Goal: Task Accomplishment & Management: Manage account settings

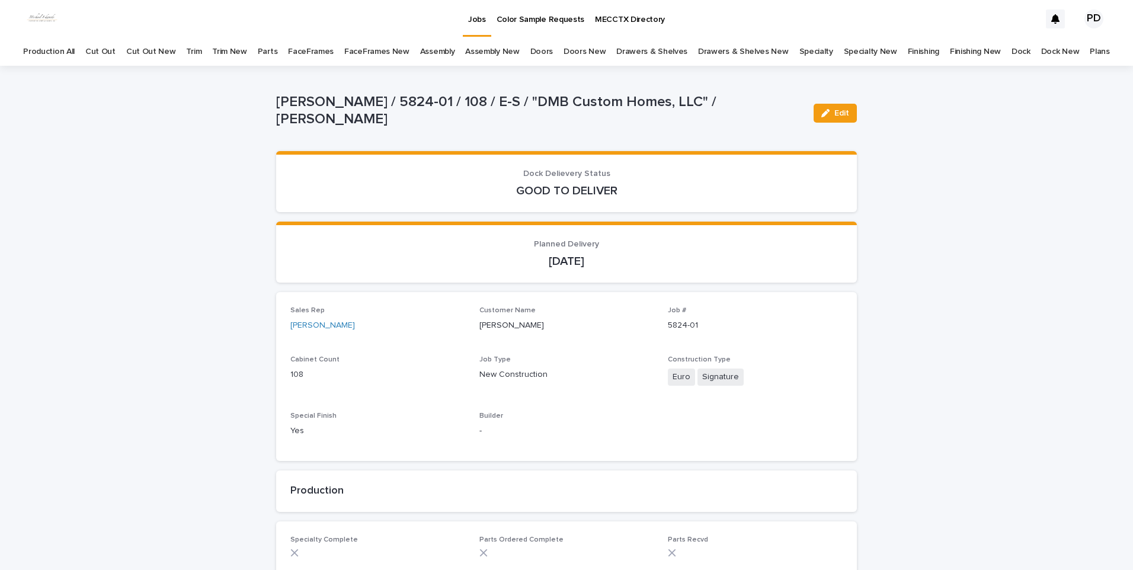
click at [475, 31] on link "Jobs" at bounding box center [477, 17] width 28 height 35
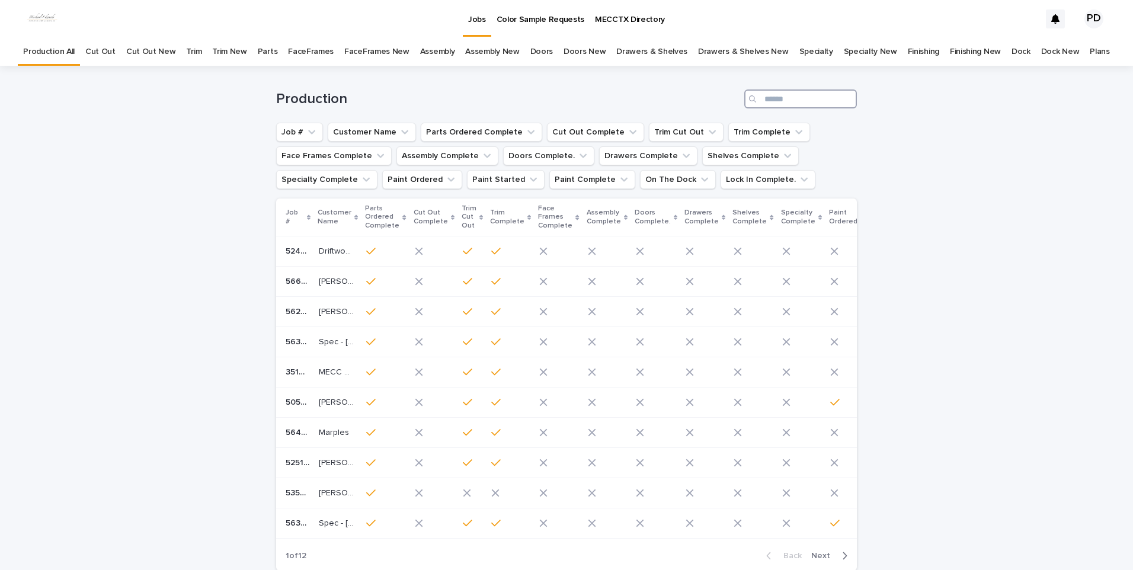
click at [781, 108] on input "Search" at bounding box center [800, 98] width 113 height 19
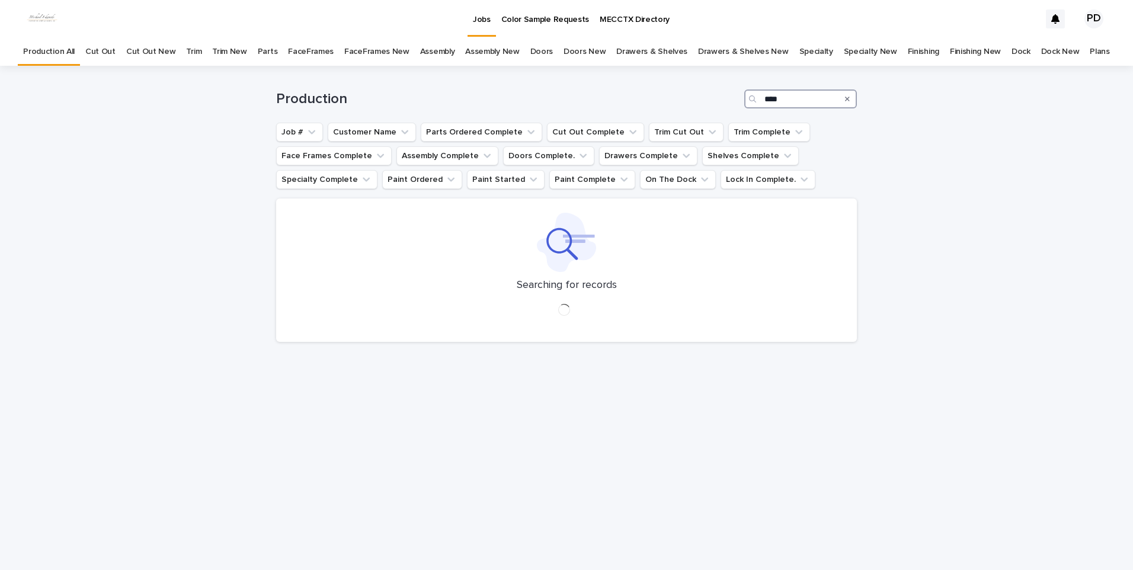
type input "****"
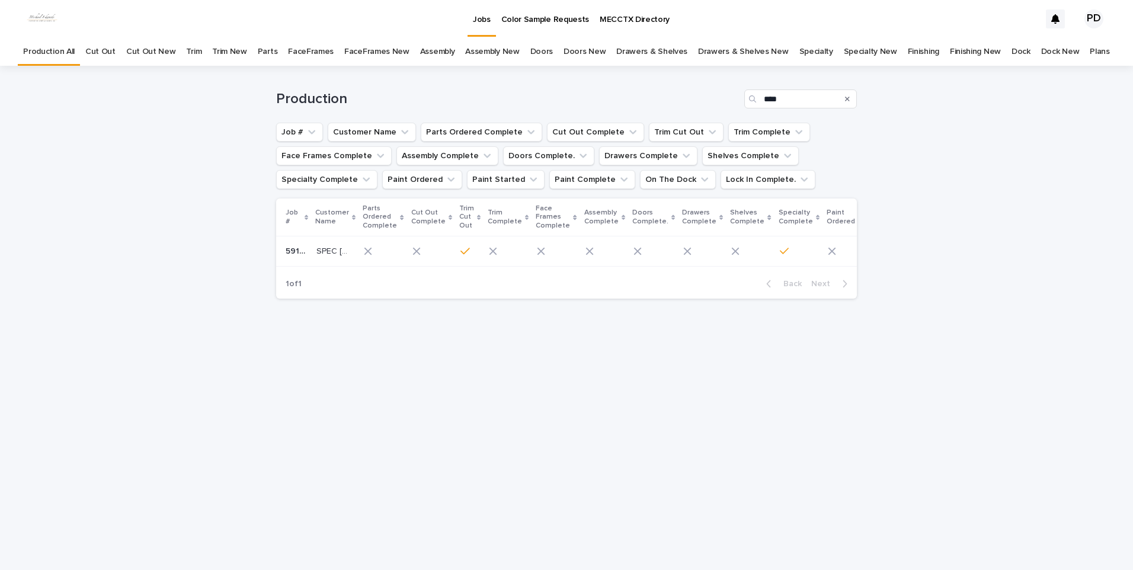
click at [315, 261] on td "SPEC 193 [GEOGRAPHIC_DATA] [GEOGRAPHIC_DATA]" at bounding box center [335, 251] width 47 height 30
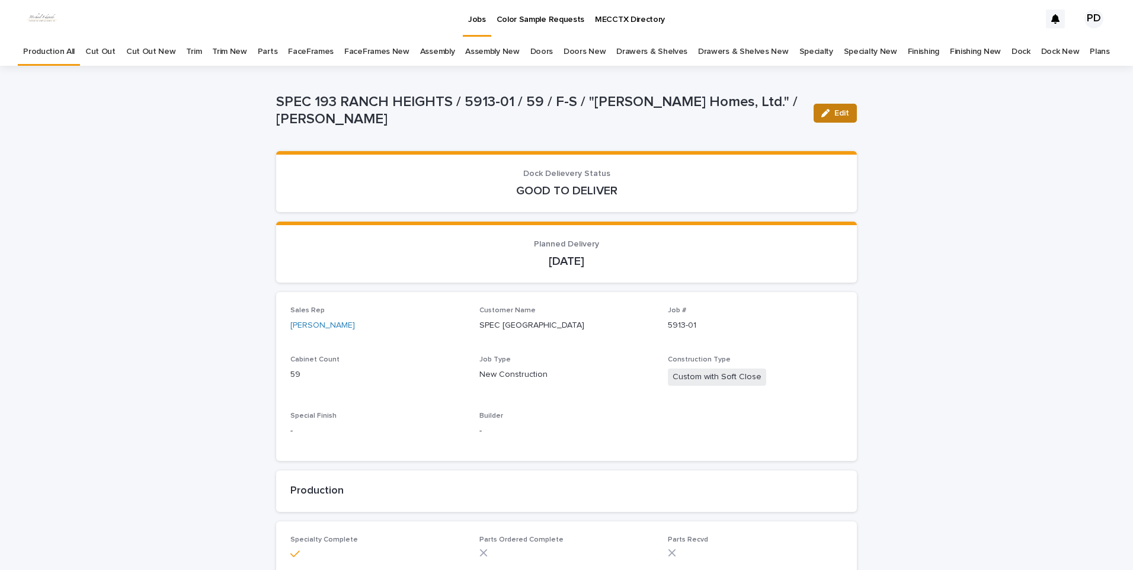
click at [834, 111] on span "Edit" at bounding box center [841, 113] width 15 height 8
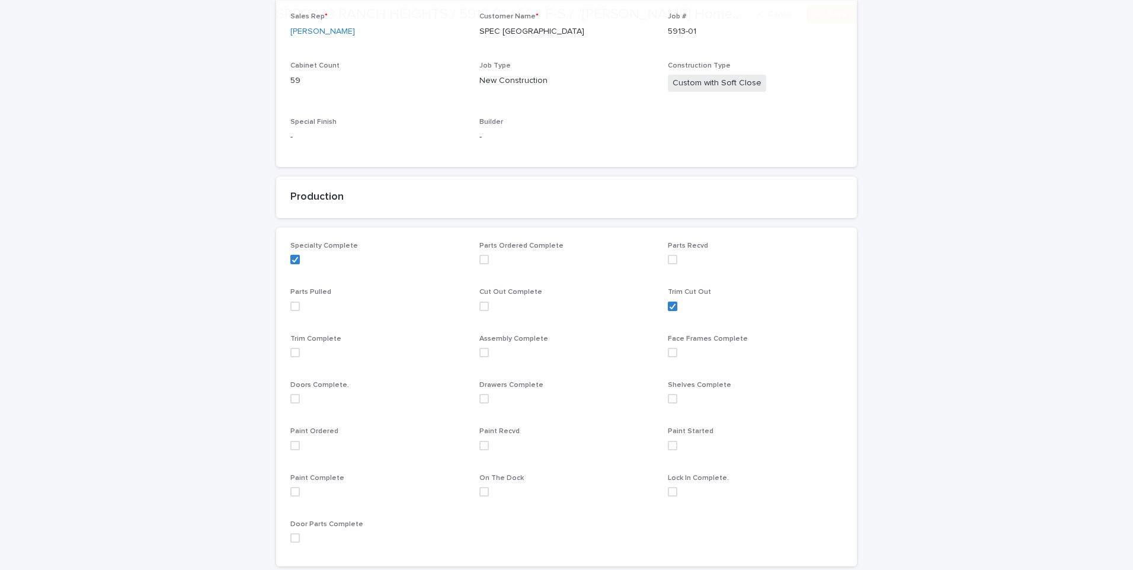
scroll to position [296, 0]
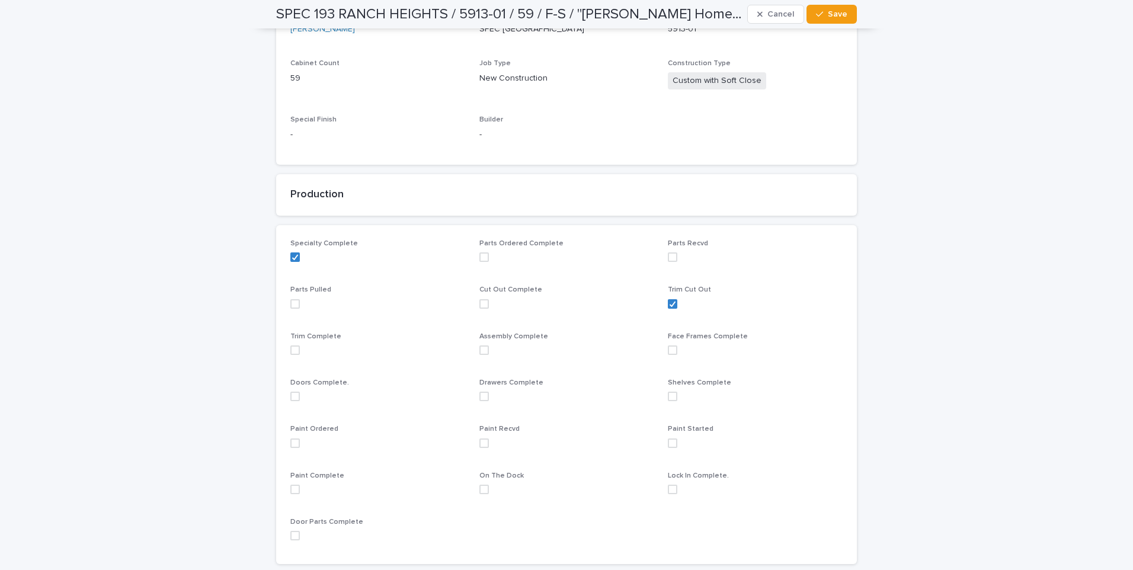
click at [296, 443] on label at bounding box center [377, 443] width 175 height 9
click at [837, 20] on button "Save" at bounding box center [832, 14] width 50 height 19
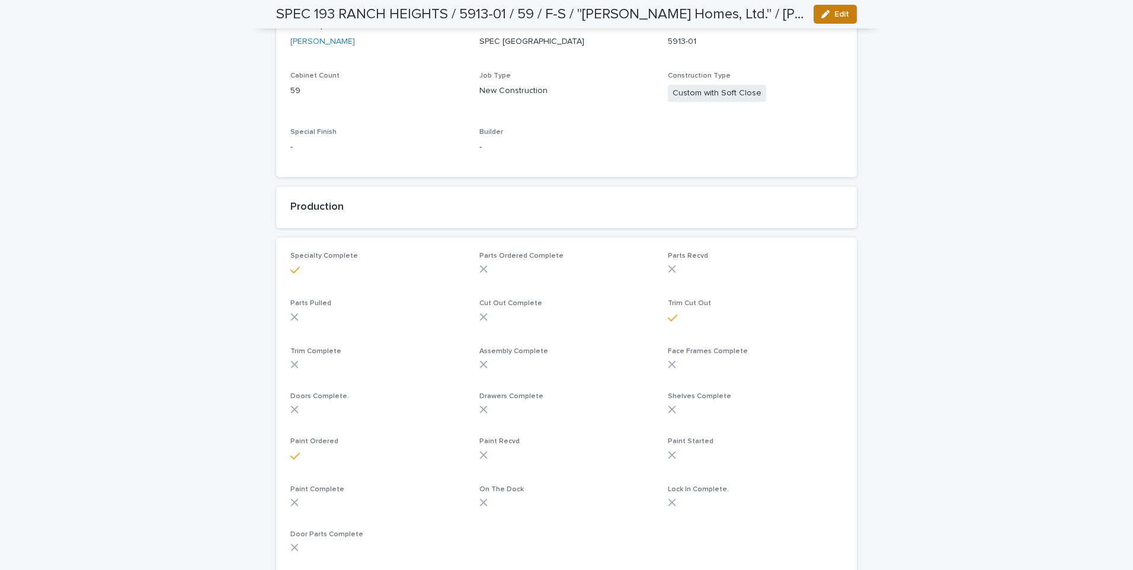
click at [834, 16] on span "Edit" at bounding box center [841, 14] width 15 height 8
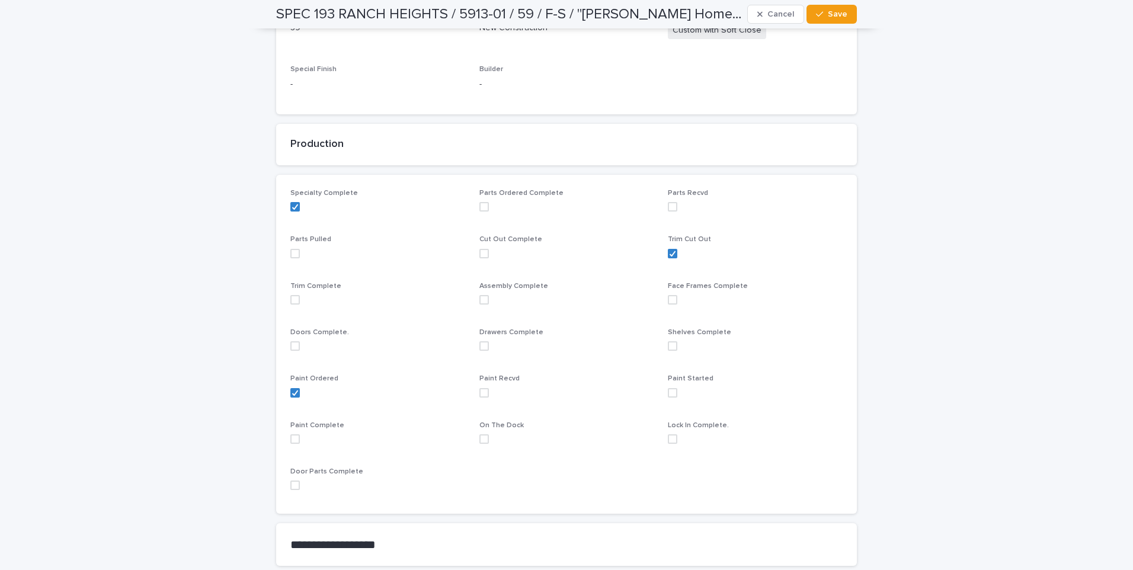
scroll to position [415, 0]
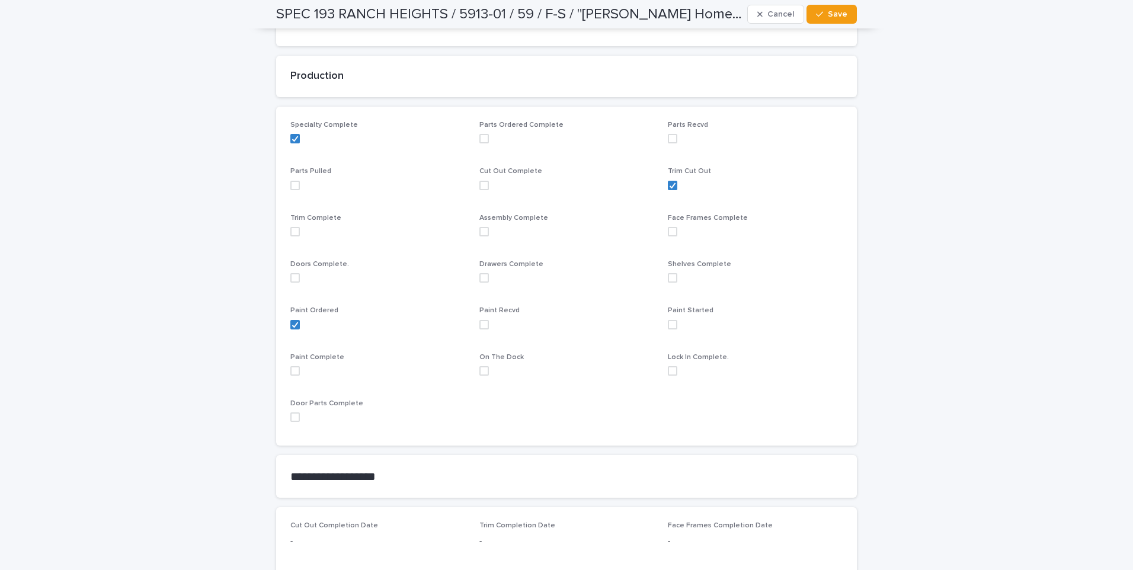
click at [481, 328] on span at bounding box center [483, 324] width 9 height 9
click at [839, 17] on span "Save" at bounding box center [838, 14] width 20 height 8
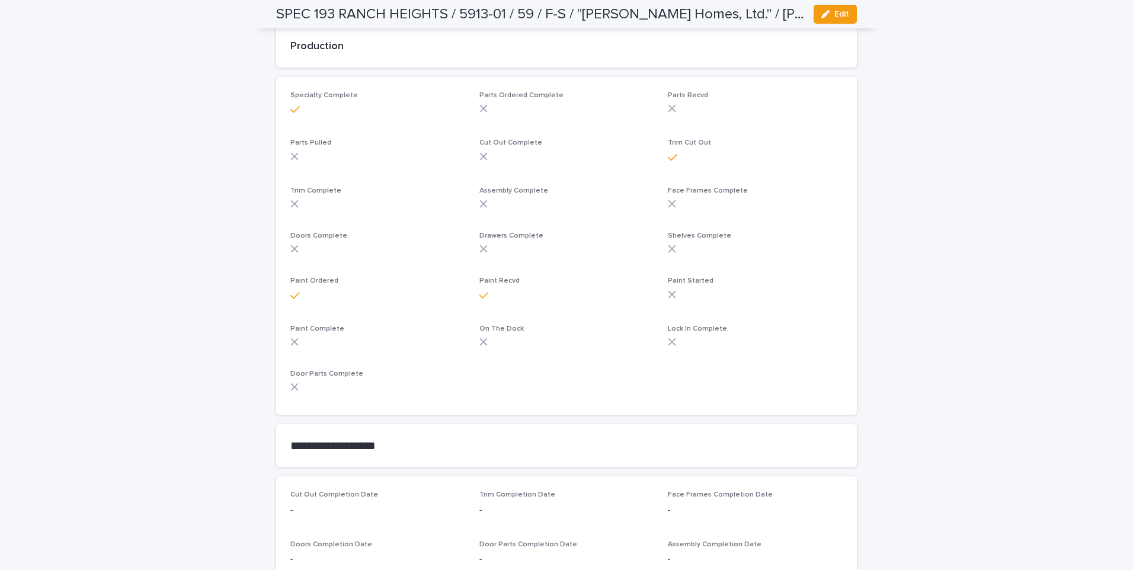
scroll to position [402, 0]
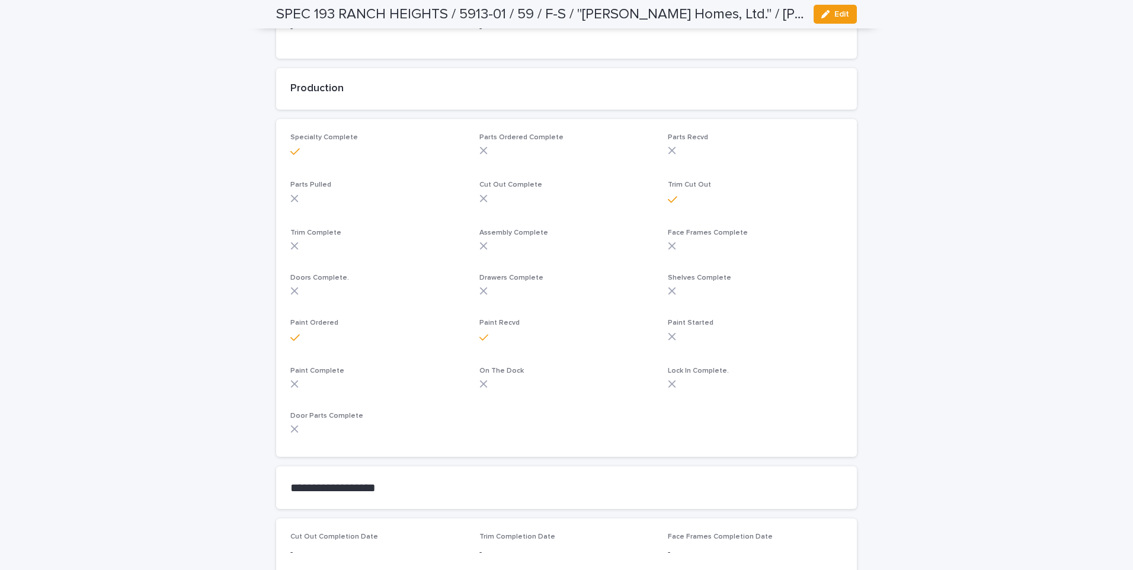
click at [925, 265] on div "Loading... Saving… Loading... Saving… SPEC 193 RANCH HEIGHTS / 5913-01 / 59 / F…" at bounding box center [566, 305] width 1133 height 1284
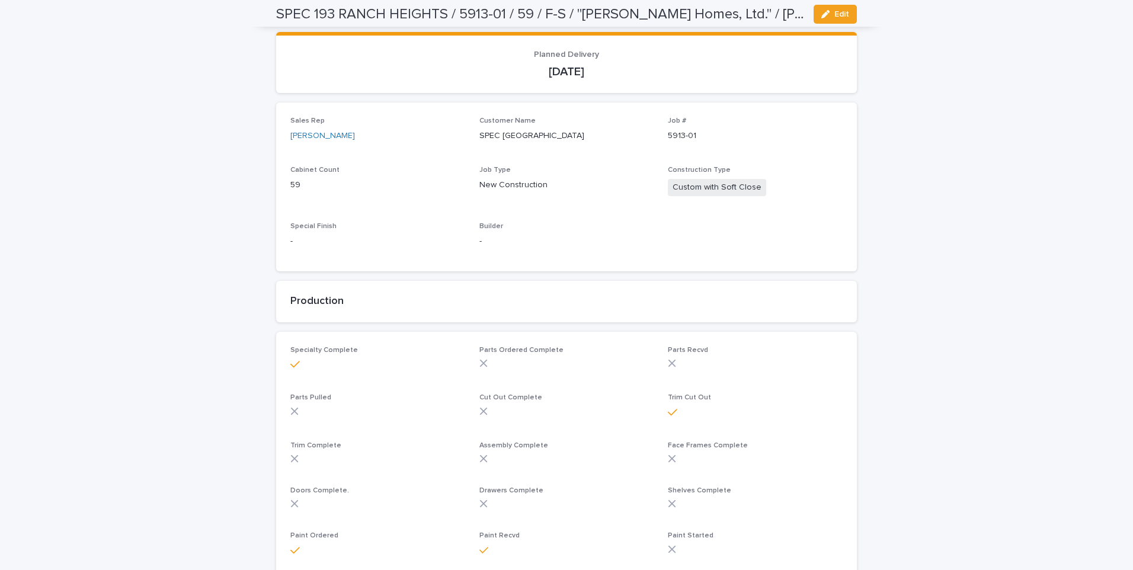
scroll to position [0, 0]
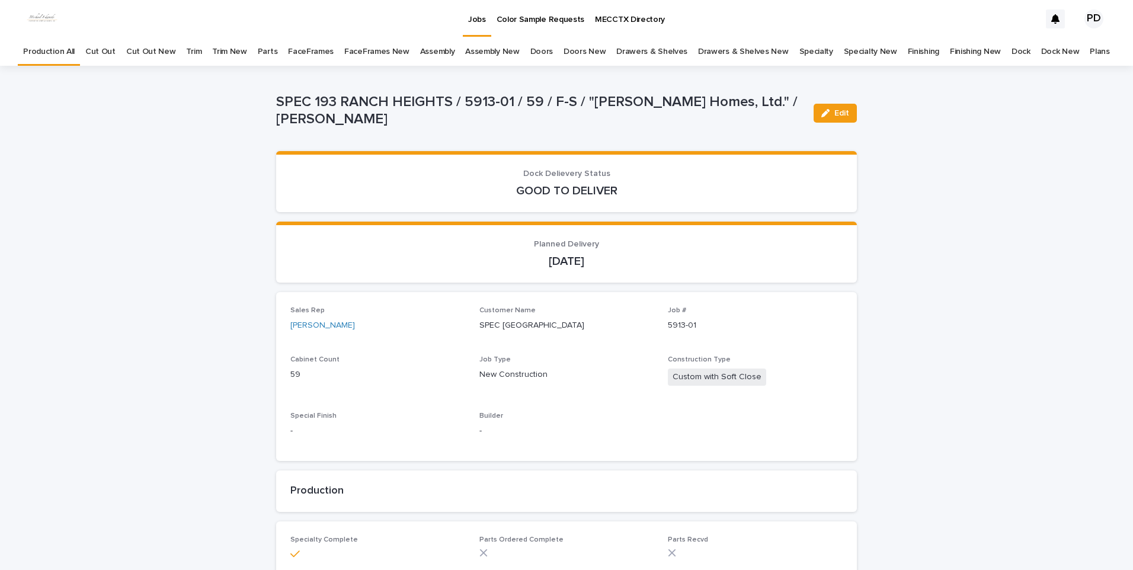
click at [465, 14] on div "Jobs" at bounding box center [477, 12] width 28 height 25
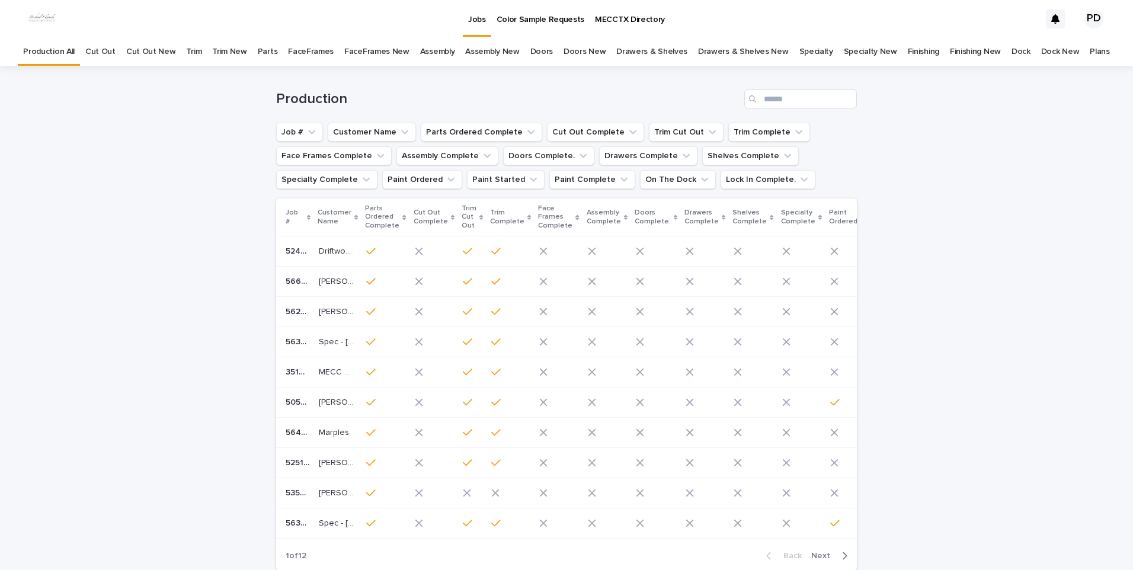
click at [204, 332] on div "Loading... Saving… Loading... Saving… Production Job # Customer Name Parts Orde…" at bounding box center [566, 353] width 1133 height 574
click at [168, 274] on div "Loading... Saving… Loading... Saving… Production Job # Customer Name Parts Orde…" at bounding box center [566, 353] width 1133 height 574
click at [113, 242] on div "Loading... Saving… Loading... Saving… Production Job # Customer Name Parts Orde…" at bounding box center [566, 353] width 1133 height 574
click at [1000, 264] on div "Loading... Saving… Loading... Saving… Production Job # Customer Name Parts Orde…" at bounding box center [566, 353] width 1133 height 574
click at [1022, 165] on div "Loading... Saving… Loading... Saving… Production Job # Customer Name Parts Orde…" at bounding box center [566, 353] width 1133 height 574
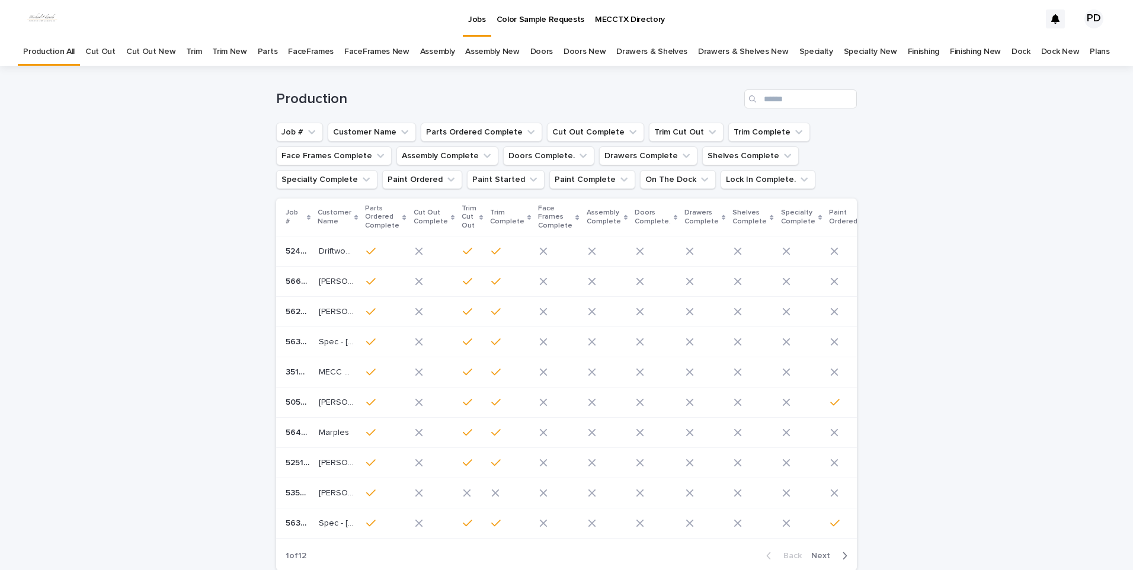
drag, startPoint x: 1030, startPoint y: 338, endPoint x: 1038, endPoint y: 342, distance: 9.0
click at [1030, 340] on div "Loading... Saving… Loading... Saving… Production Job # Customer Name Parts Orde…" at bounding box center [566, 353] width 1133 height 574
drag, startPoint x: 92, startPoint y: 424, endPoint x: 103, endPoint y: 434, distance: 13.8
click at [93, 425] on div "Loading... Saving… Loading... Saving… Production Job # Customer Name Parts Orde…" at bounding box center [566, 353] width 1133 height 574
drag, startPoint x: 1005, startPoint y: 234, endPoint x: 993, endPoint y: 210, distance: 26.8
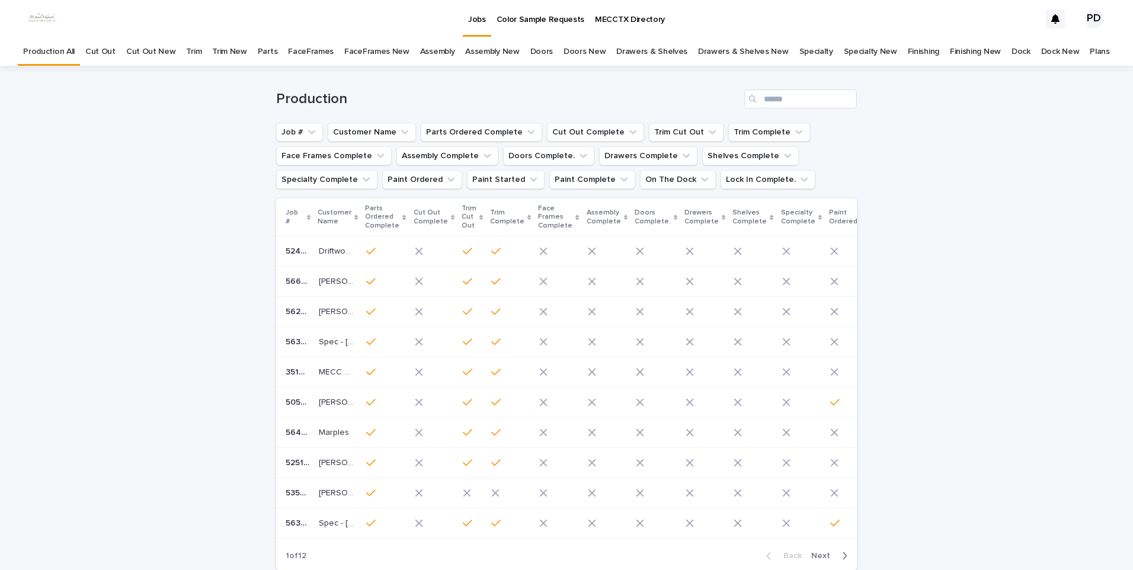
click at [1005, 231] on div "Loading... Saving… Loading... Saving… Production Job # Customer Name Parts Orde…" at bounding box center [566, 353] width 1133 height 574
drag, startPoint x: 565, startPoint y: 86, endPoint x: 264, endPoint y: 114, distance: 302.4
click at [564, 86] on div "Production" at bounding box center [566, 94] width 581 height 57
drag, startPoint x: 95, startPoint y: 130, endPoint x: 142, endPoint y: 280, distance: 157.3
click at [99, 130] on div "Loading... Saving… Loading... Saving… Production Job # Customer Name Parts Orde…" at bounding box center [566, 353] width 1133 height 574
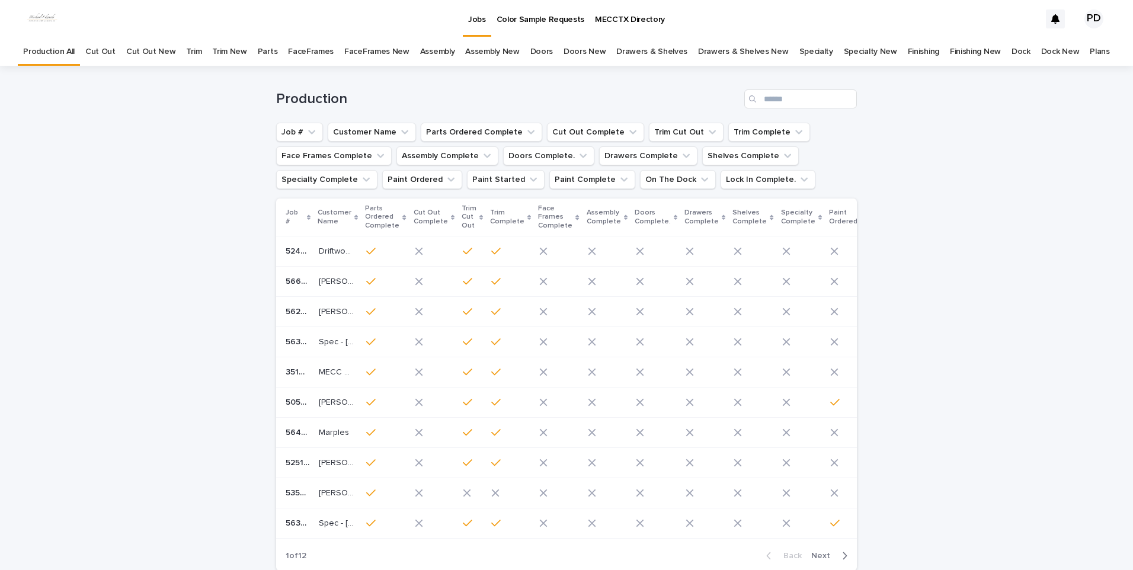
click at [997, 155] on div "Loading... Saving… Loading... Saving… Production Job # Customer Name Parts Orde…" at bounding box center [566, 353] width 1133 height 574
click at [994, 314] on div "Loading... Saving… Loading... Saving… Production Job # Customer Name Parts Orde…" at bounding box center [566, 353] width 1133 height 574
click at [120, 234] on div "Loading... Saving… Loading... Saving… Production Job # Customer Name Parts Orde…" at bounding box center [566, 353] width 1133 height 574
click at [971, 196] on div "Loading... Saving… Loading... Saving… Production Job # Customer Name Parts Orde…" at bounding box center [566, 353] width 1133 height 574
click at [1024, 275] on div "Loading... Saving… Loading... Saving… Production Job # Customer Name Parts Orde…" at bounding box center [566, 353] width 1133 height 574
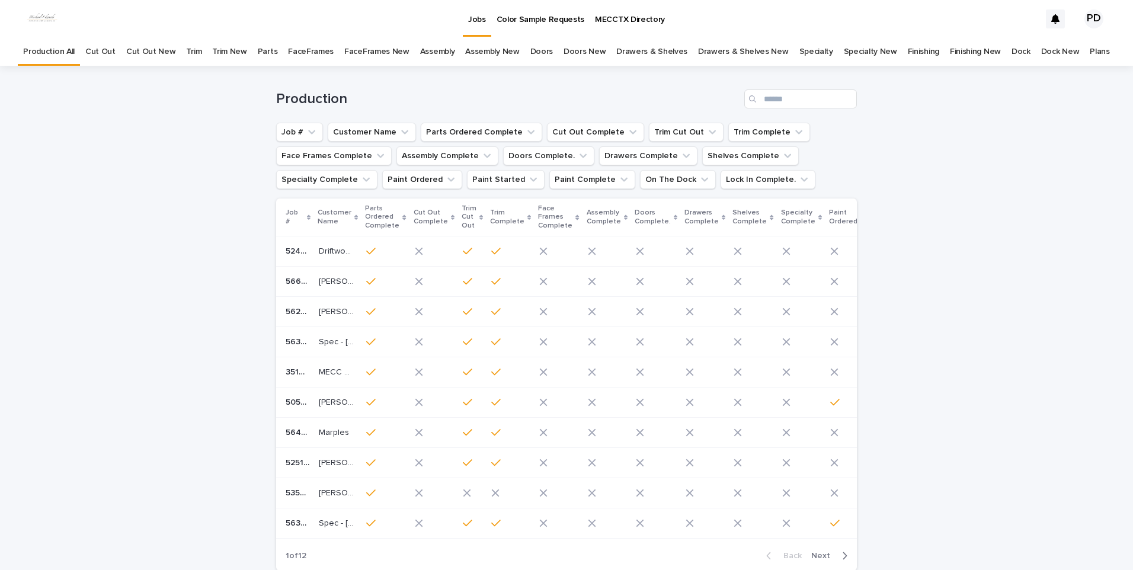
click at [976, 331] on div "Loading... Saving… Loading... Saving… Production Job # Customer Name Parts Orde…" at bounding box center [566, 353] width 1133 height 574
click at [1103, 419] on div "Loading... Saving… Loading... Saving… Production Job # Customer Name Parts Orde…" at bounding box center [566, 353] width 1133 height 574
click at [1094, 328] on div "Loading... Saving… Loading... Saving… Production Job # Customer Name Parts Orde…" at bounding box center [566, 353] width 1133 height 574
drag, startPoint x: 171, startPoint y: 486, endPoint x: 159, endPoint y: 301, distance: 185.3
click at [169, 468] on div "Loading... Saving… Loading... Saving… Production Job # Customer Name Parts Orde…" at bounding box center [566, 353] width 1133 height 574
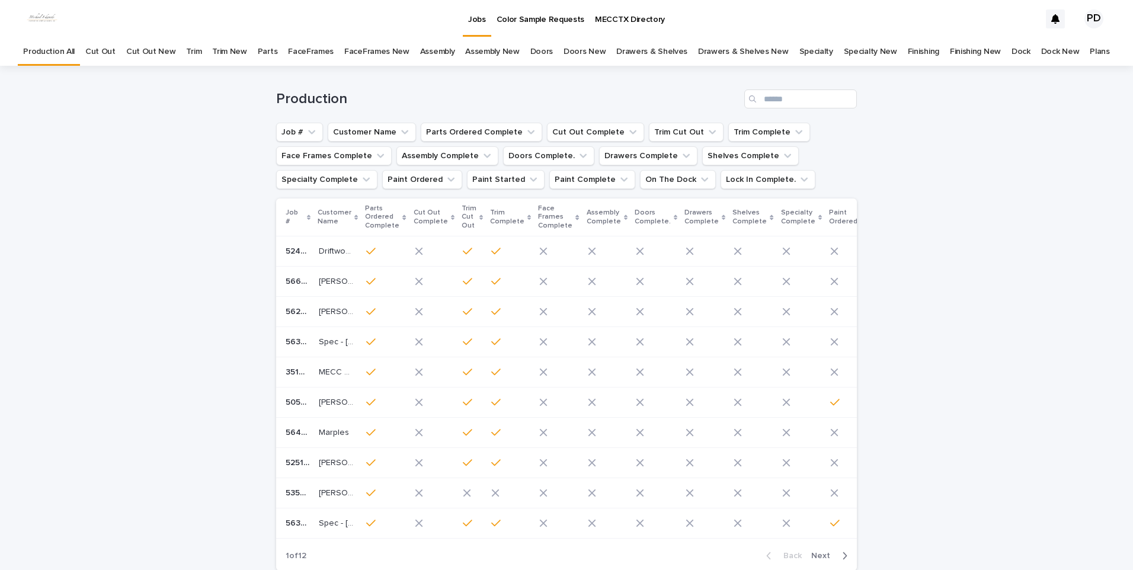
click at [172, 204] on div "Loading... Saving… Loading... Saving… Production Job # Customer Name Parts Orde…" at bounding box center [566, 353] width 1133 height 574
click at [1034, 174] on div "Loading... Saving… Loading... Saving… Production Job # Customer Name Parts Orde…" at bounding box center [566, 353] width 1133 height 574
click at [1041, 431] on div "Loading... Saving… Loading... Saving… Production Job # Customer Name Parts Orde…" at bounding box center [566, 353] width 1133 height 574
click at [101, 526] on div "Loading... Saving… Loading... Saving… Production Job # Customer Name Parts Orde…" at bounding box center [566, 353] width 1133 height 574
drag, startPoint x: 95, startPoint y: 244, endPoint x: 93, endPoint y: 232, distance: 12.6
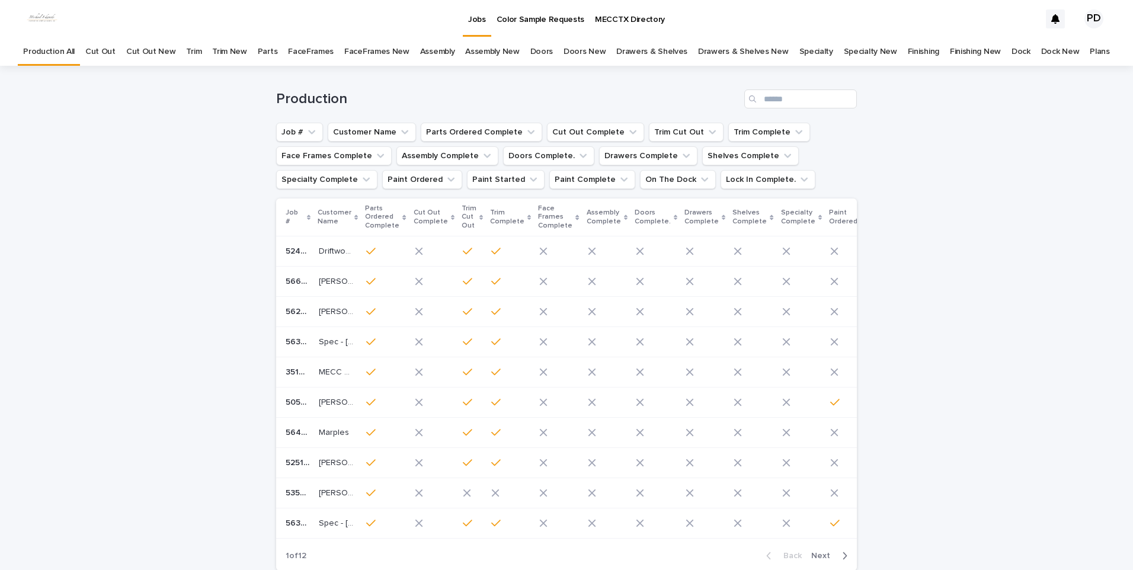
click at [93, 244] on div "Loading... Saving… Loading... Saving… Production Job # Customer Name Parts Orde…" at bounding box center [566, 353] width 1133 height 574
drag, startPoint x: 418, startPoint y: 5, endPoint x: 399, endPoint y: 11, distance: 19.3
click at [417, 5] on div "Jobs Color Sample Requests MECCTX Directory" at bounding box center [553, 19] width 974 height 38
click at [812, 17] on div "Jobs Color Sample Requests MECCTX Directory" at bounding box center [553, 19] width 974 height 38
click at [992, 187] on div "Loading... Saving… Loading... Saving… Production Job # Customer Name Parts Orde…" at bounding box center [566, 353] width 1133 height 574
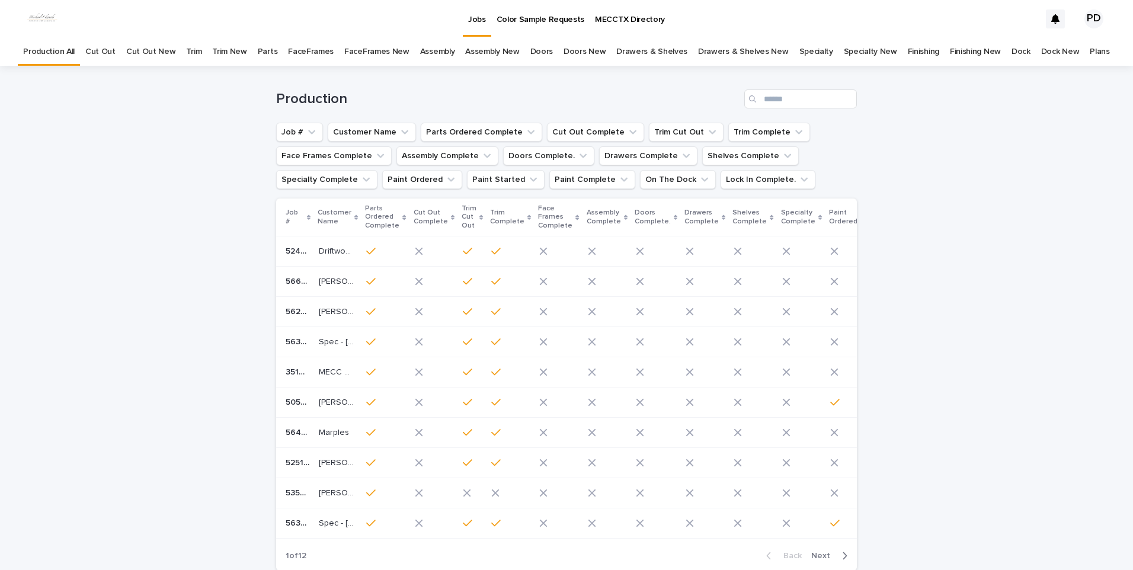
click at [542, 89] on div "Production" at bounding box center [566, 98] width 581 height 19
drag, startPoint x: 137, startPoint y: 133, endPoint x: 141, endPoint y: 207, distance: 74.2
click at [137, 132] on div "Loading... Saving… Loading... Saving… Production Job # Customer Name Parts Orde…" at bounding box center [566, 353] width 1133 height 574
drag, startPoint x: 449, startPoint y: 98, endPoint x: 741, endPoint y: 101, distance: 292.2
click at [450, 98] on h1 "Production" at bounding box center [507, 99] width 463 height 17
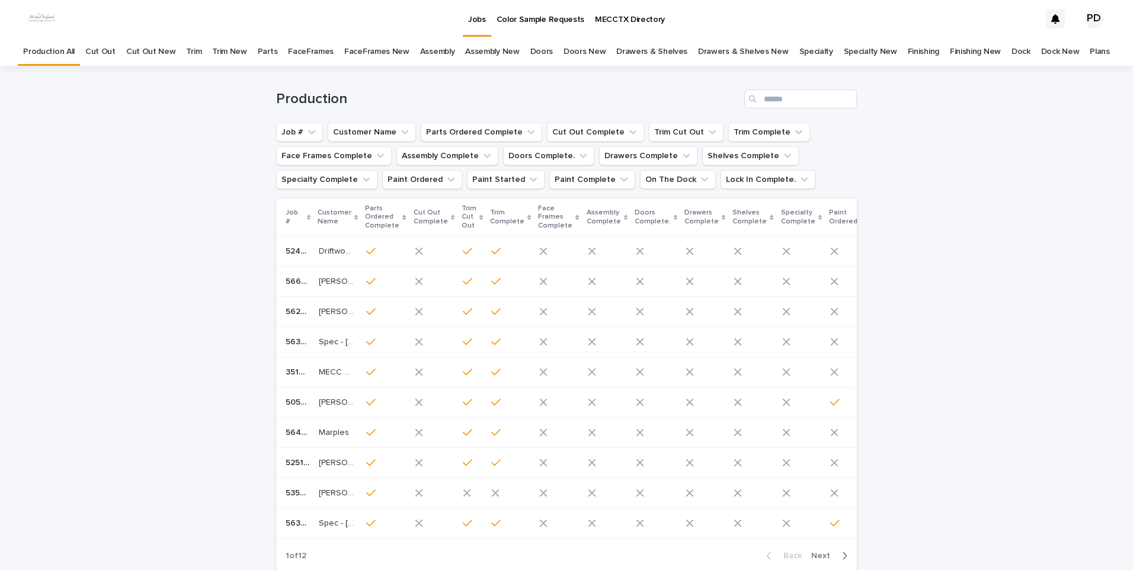
click at [1006, 116] on div "Loading... Saving… Loading... Saving… Production Job # Customer Name Parts Orde…" at bounding box center [566, 353] width 1133 height 574
click at [999, 153] on div "Loading... Saving… Loading... Saving… Production Job # Customer Name Parts Orde…" at bounding box center [566, 353] width 1133 height 574
click at [81, 236] on div "Loading... Saving… Loading... Saving… Production Job # Customer Name Parts Orde…" at bounding box center [566, 353] width 1133 height 574
click at [1014, 404] on div "Loading... Saving… Loading... Saving… Production Job # Customer Name Parts Orde…" at bounding box center [566, 353] width 1133 height 574
click at [207, 510] on div "Loading... Saving… Loading... Saving… Production Job # Customer Name Parts Orde…" at bounding box center [566, 353] width 1133 height 574
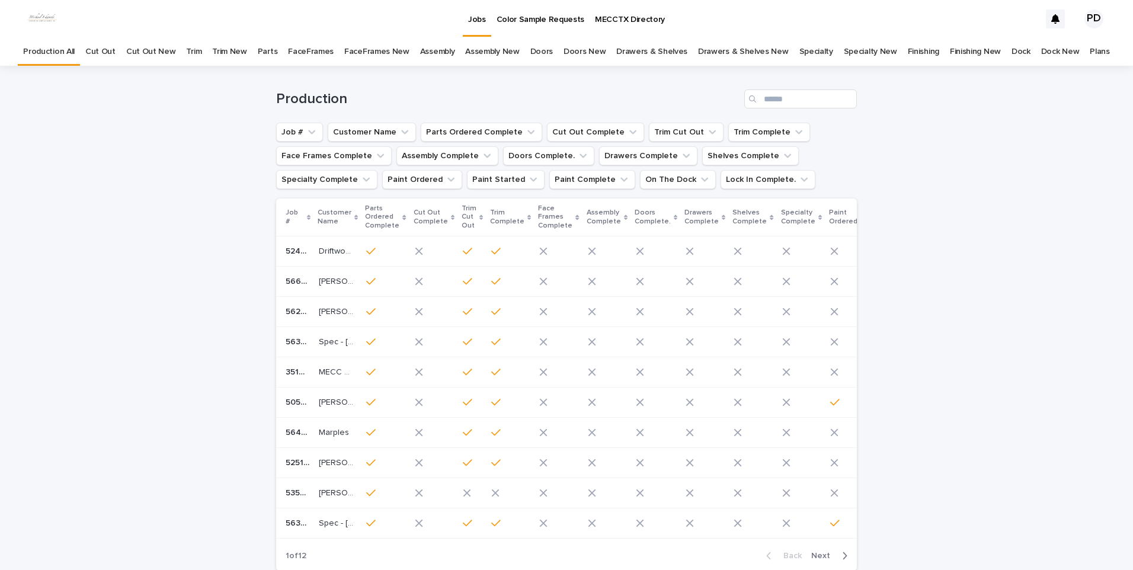
click at [383, 101] on h1 "Production" at bounding box center [507, 99] width 463 height 17
drag, startPoint x: 570, startPoint y: 85, endPoint x: 589, endPoint y: 87, distance: 18.5
click at [589, 87] on div "Production" at bounding box center [566, 94] width 581 height 57
click at [945, 85] on div "Loading... Saving… Loading... Saving… Production Job # Customer Name Parts Orde…" at bounding box center [566, 353] width 1133 height 574
drag, startPoint x: 1019, startPoint y: 221, endPoint x: 1033, endPoint y: 264, distance: 44.8
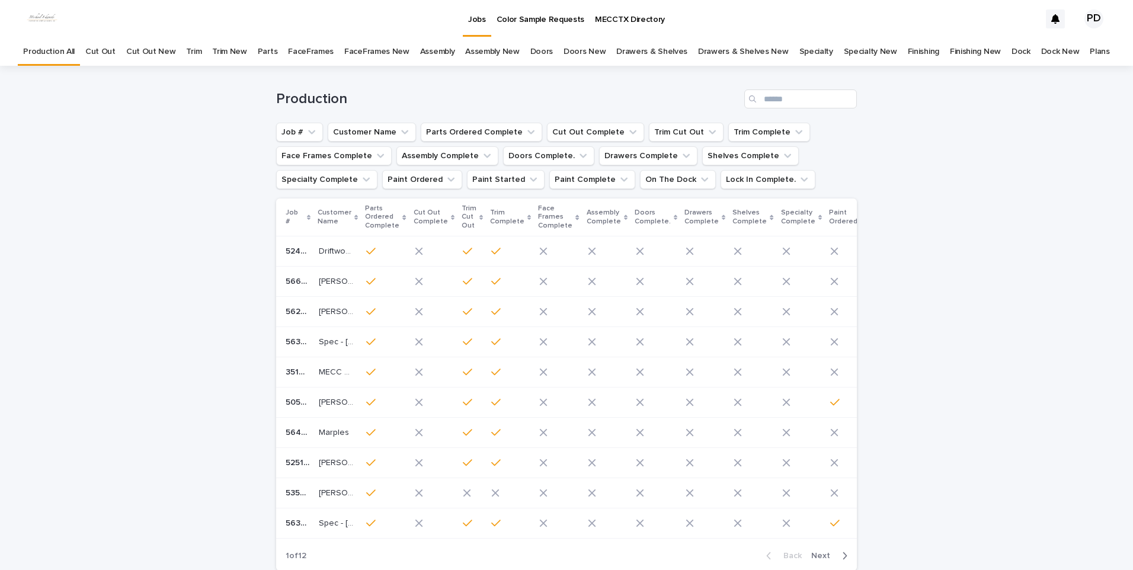
click at [1021, 221] on div "Loading... Saving… Loading... Saving… Production Job # Customer Name Parts Orde…" at bounding box center [566, 353] width 1133 height 574
click at [1106, 439] on div "Loading... Saving… Loading... Saving… Production Job # Customer Name Parts Orde…" at bounding box center [566, 353] width 1133 height 574
drag, startPoint x: 906, startPoint y: 519, endPoint x: 913, endPoint y: 491, distance: 28.7
click at [910, 500] on div "Loading... Saving… Loading... Saving… Production Job # Customer Name Parts Orde…" at bounding box center [566, 353] width 1133 height 574
drag, startPoint x: 919, startPoint y: 180, endPoint x: 666, endPoint y: 108, distance: 263.2
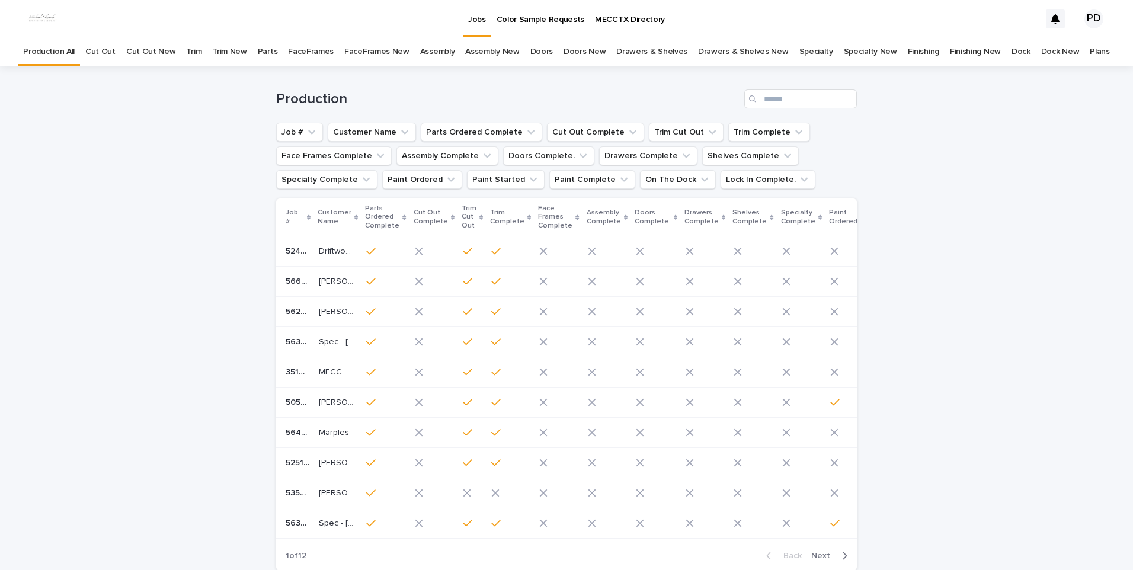
click at [894, 177] on div "Loading... Saving… Loading... Saving… Production Job # Customer Name Parts Orde…" at bounding box center [566, 353] width 1133 height 574
click at [607, 96] on h1 "Production" at bounding box center [507, 99] width 463 height 17
click at [174, 158] on div "Loading... Saving… Loading... Saving… Production Job # Customer Name Parts Orde…" at bounding box center [566, 353] width 1133 height 574
click at [132, 260] on div "Loading... Saving… Loading... Saving… Production Job # Customer Name Parts Orde…" at bounding box center [566, 353] width 1133 height 574
click at [1040, 331] on div "Loading... Saving… Loading... Saving… Production Job # Customer Name Parts Orde…" at bounding box center [566, 353] width 1133 height 574
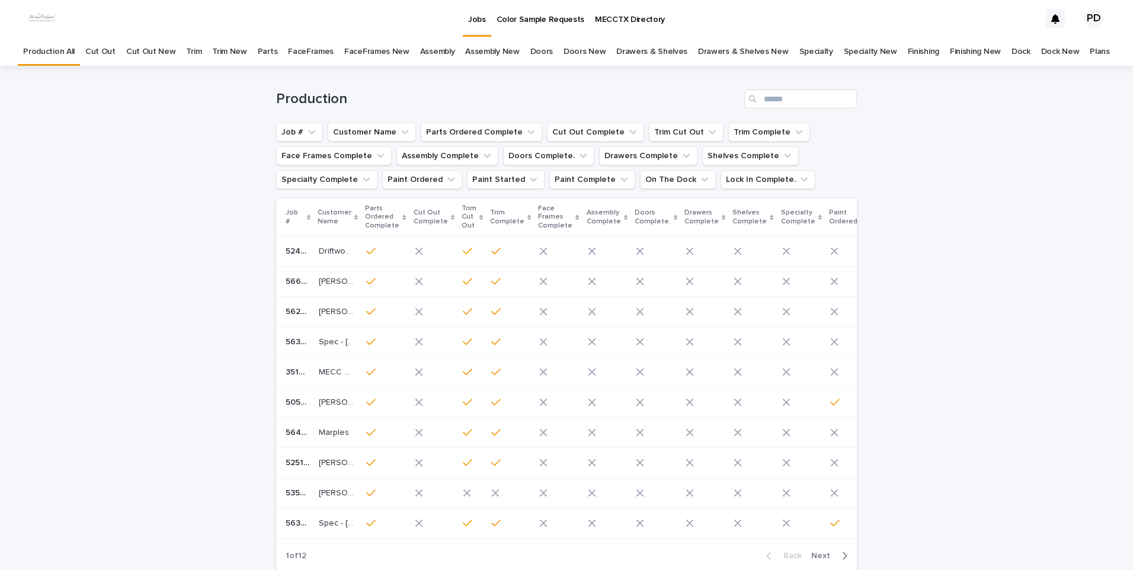
click at [500, 78] on div "Production" at bounding box center [566, 94] width 581 height 57
click at [163, 307] on div "Loading... Saving… Loading... Saving… Production Job # Customer Name Parts Orde…" at bounding box center [566, 353] width 1133 height 574
click at [487, 104] on h1 "Production" at bounding box center [507, 99] width 463 height 17
click at [977, 156] on div "Loading... Saving… Loading... Saving… Production Job # Customer Name Parts Orde…" at bounding box center [566, 353] width 1133 height 574
click at [975, 329] on div "Loading... Saving… Loading... Saving… Production Job # Customer Name Parts Orde…" at bounding box center [566, 353] width 1133 height 574
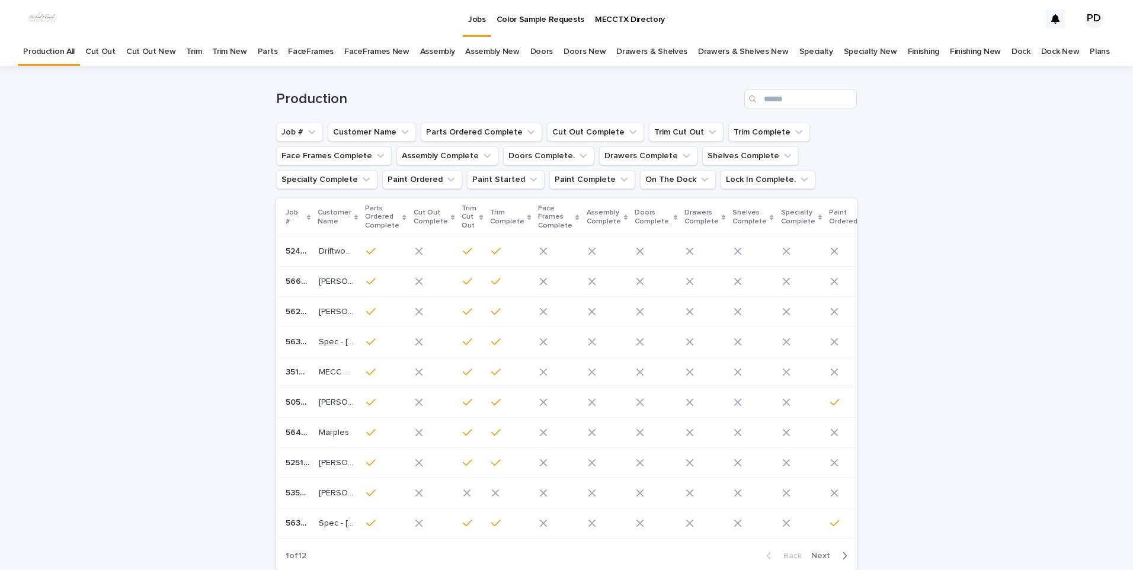
click at [125, 385] on div "Loading... Saving… Loading... Saving… Production Job # Customer Name Parts Orde…" at bounding box center [566, 353] width 1133 height 574
click at [927, 243] on div "Loading... Saving… Loading... Saving… Production Job # Customer Name Parts Orde…" at bounding box center [566, 353] width 1133 height 574
drag, startPoint x: 121, startPoint y: 510, endPoint x: 104, endPoint y: 318, distance: 192.7
click at [122, 480] on div "Loading... Saving… Loading... Saving… Production Job # Customer Name Parts Orde…" at bounding box center [566, 353] width 1133 height 574
click at [62, 233] on div "Loading... Saving… Loading... Saving… Production Job # Customer Name Parts Orde…" at bounding box center [566, 353] width 1133 height 574
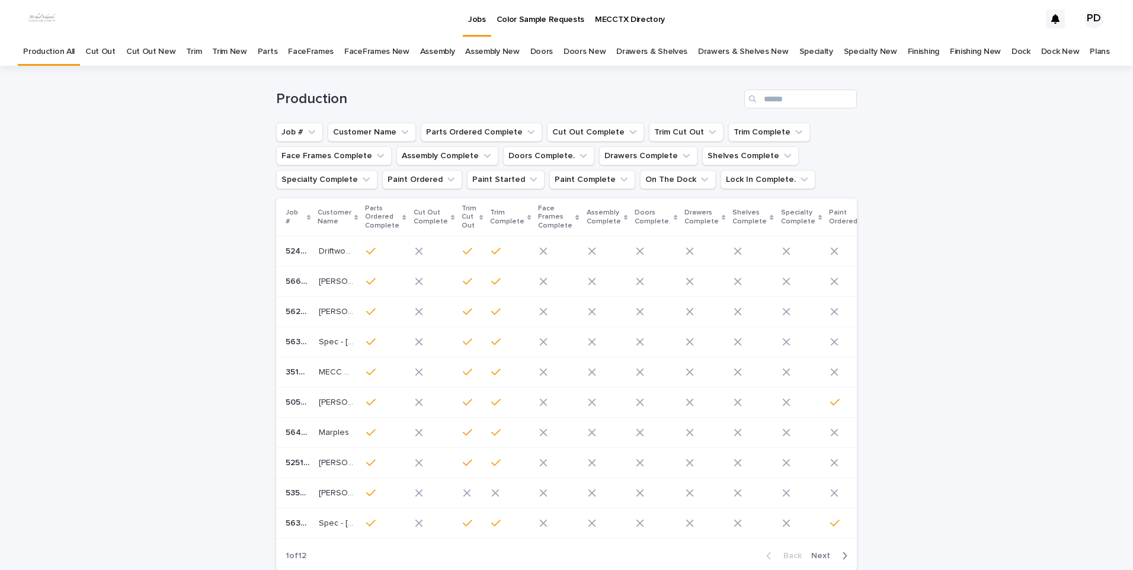
click at [497, 99] on h1 "Production" at bounding box center [507, 99] width 463 height 17
click at [928, 89] on div "Loading... Saving… Loading... Saving… Production Job # Customer Name Parts Orde…" at bounding box center [566, 353] width 1133 height 574
click at [1104, 373] on div "Loading... Saving… Loading... Saving… Production Job # Customer Name Parts Orde…" at bounding box center [566, 353] width 1133 height 574
click at [954, 478] on div "Loading... Saving… Loading... Saving… Production Job # Customer Name Parts Orde…" at bounding box center [566, 353] width 1133 height 574
drag, startPoint x: 102, startPoint y: 546, endPoint x: 105, endPoint y: 525, distance: 21.0
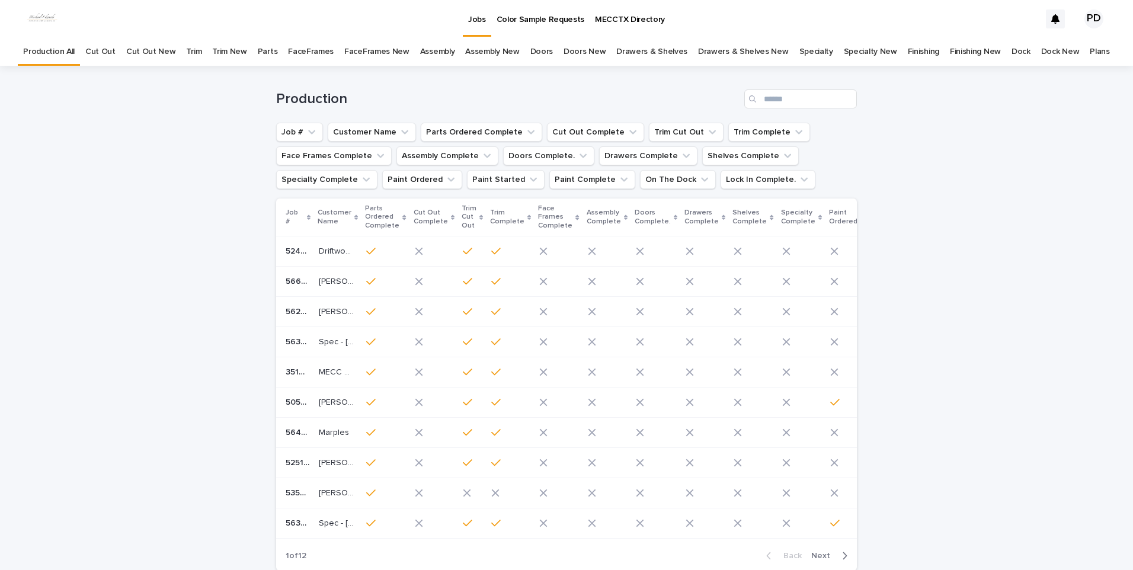
click at [103, 530] on div "Loading... Saving… Loading... Saving… Production Job # Customer Name Parts Orde…" at bounding box center [566, 353] width 1133 height 574
drag, startPoint x: 110, startPoint y: 366, endPoint x: 92, endPoint y: 286, distance: 82.1
click at [109, 351] on div "Loading... Saving… Loading... Saving… Production Job # Customer Name Parts Orde…" at bounding box center [566, 353] width 1133 height 574
drag, startPoint x: 70, startPoint y: 210, endPoint x: 58, endPoint y: 234, distance: 26.0
click at [69, 209] on div "Loading... Saving… Loading... Saving… Production Job # Customer Name Parts Orde…" at bounding box center [566, 353] width 1133 height 574
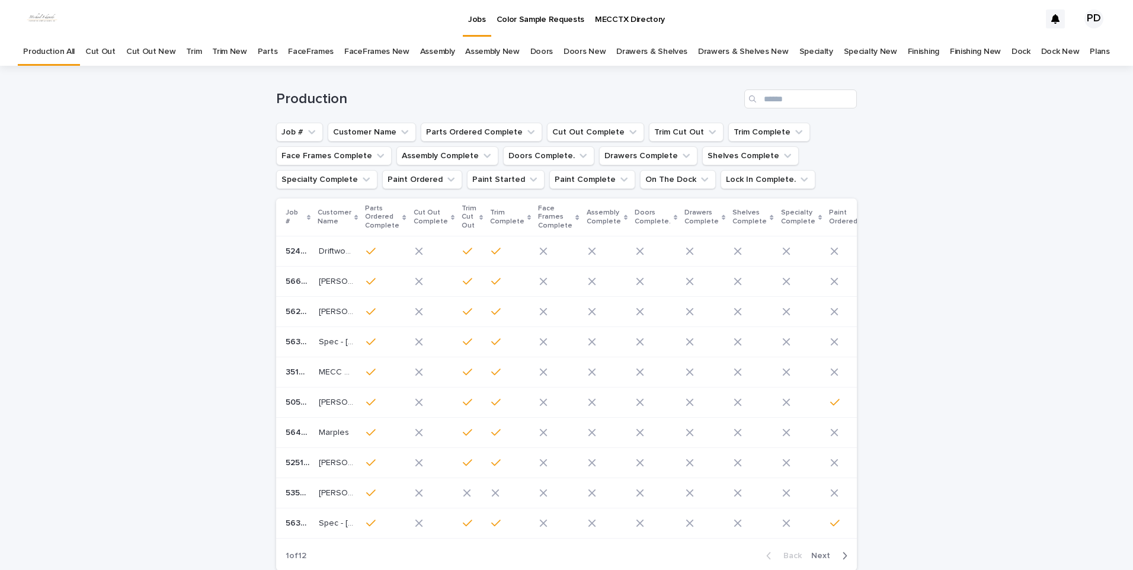
click at [366, 70] on div "Production" at bounding box center [566, 94] width 581 height 57
click at [619, 91] on h1 "Production" at bounding box center [507, 99] width 463 height 17
click at [1018, 92] on div "Loading... Saving… Loading... Saving… Production Job # Customer Name Parts Orde…" at bounding box center [566, 353] width 1133 height 574
click at [1085, 303] on div "Loading... Saving… Loading... Saving… Production Job # Customer Name Parts Orde…" at bounding box center [566, 353] width 1133 height 574
click at [1005, 445] on div "Loading... Saving… Loading... Saving… Production Job # Customer Name Parts Orde…" at bounding box center [566, 353] width 1133 height 574
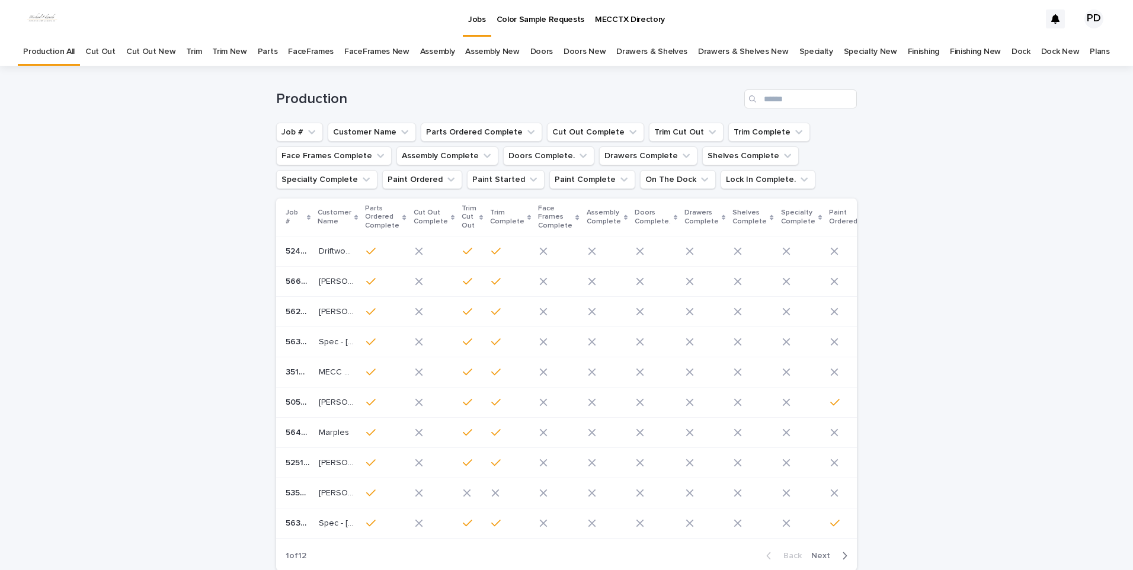
drag, startPoint x: 170, startPoint y: 425, endPoint x: 176, endPoint y: 404, distance: 22.3
click at [170, 421] on div "Loading... Saving… Loading... Saving… Production Job # Customer Name Parts Orde…" at bounding box center [566, 353] width 1133 height 574
click at [136, 204] on div "Loading... Saving… Loading... Saving… Production Job # Customer Name Parts Orde…" at bounding box center [566, 353] width 1133 height 574
click at [526, 87] on div "Production" at bounding box center [566, 94] width 581 height 57
click at [1028, 120] on div "Loading... Saving… Loading... Saving… Production Job # Customer Name Parts Orde…" at bounding box center [566, 353] width 1133 height 574
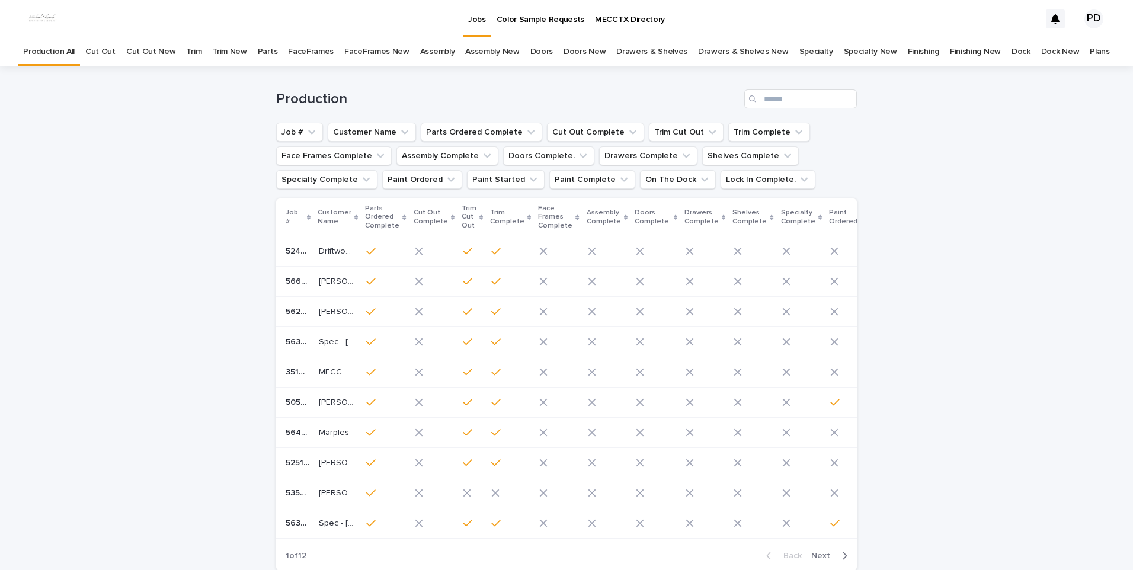
click at [955, 363] on div "Loading... Saving… Loading... Saving… Production Job # Customer Name Parts Orde…" at bounding box center [566, 353] width 1133 height 574
click at [964, 343] on div "Loading... Saving… Loading... Saving… Production Job # Customer Name Parts Orde…" at bounding box center [566, 353] width 1133 height 574
drag, startPoint x: 65, startPoint y: 463, endPoint x: 76, endPoint y: 421, distance: 43.6
click at [67, 459] on div "Loading... Saving… Loading... Saving… Production Job # Customer Name Parts Orde…" at bounding box center [566, 353] width 1133 height 574
click at [57, 171] on div "Loading... Saving… Loading... Saving… Production Job # Customer Name Parts Orde…" at bounding box center [566, 353] width 1133 height 574
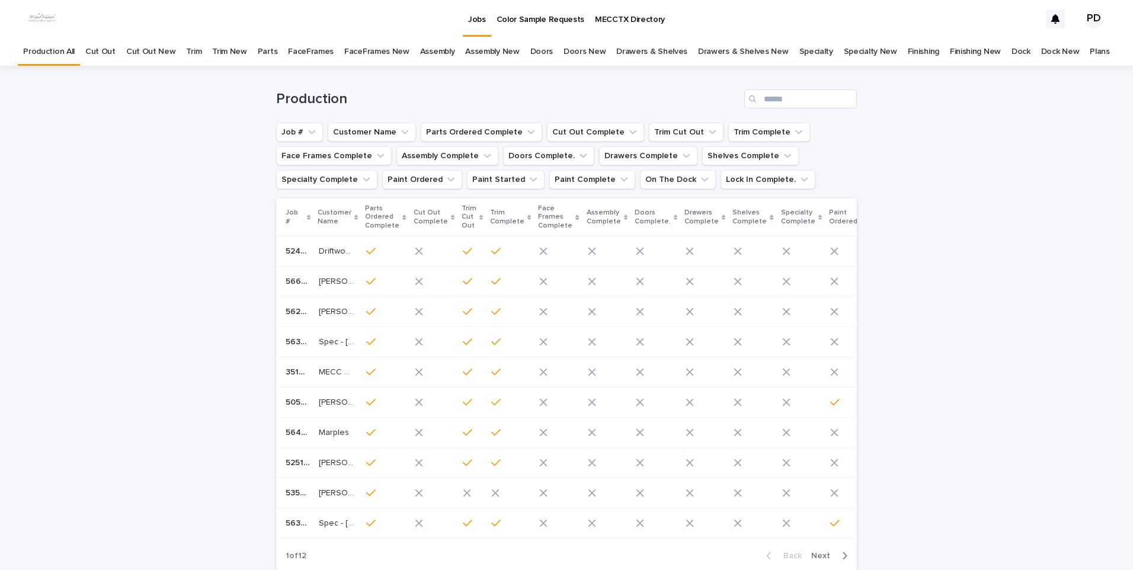
click at [453, 107] on h1 "Production" at bounding box center [507, 99] width 463 height 17
drag, startPoint x: 653, startPoint y: 91, endPoint x: 946, endPoint y: 98, distance: 293.5
click at [653, 91] on h1 "Production" at bounding box center [507, 99] width 463 height 17
click at [1028, 98] on div "Loading... Saving… Loading... Saving… Production Job # Customer Name Parts Orde…" at bounding box center [566, 353] width 1133 height 574
drag, startPoint x: 1037, startPoint y: 257, endPoint x: 1058, endPoint y: 337, distance: 83.0
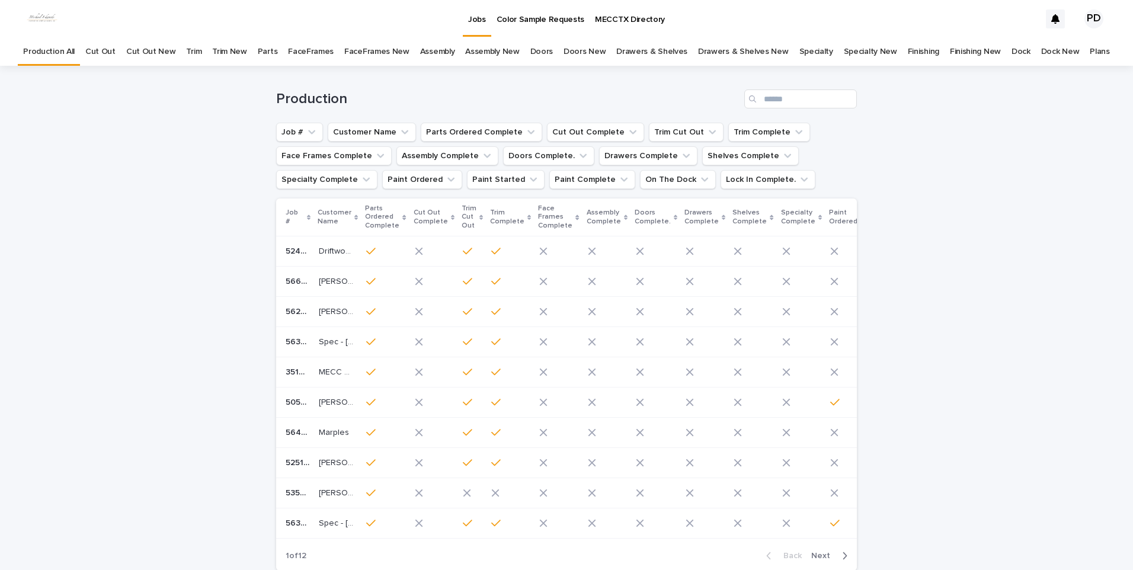
click at [1038, 258] on div "Loading... Saving… Loading... Saving… Production Job # Customer Name Parts Orde…" at bounding box center [566, 353] width 1133 height 574
click at [1090, 424] on div "Loading... Saving… Loading... Saving… Production Job # Customer Name Parts Orde…" at bounding box center [566, 353] width 1133 height 574
click at [906, 531] on div "Loading... Saving… Loading... Saving… Production Job # Customer Name Parts Orde…" at bounding box center [566, 353] width 1133 height 574
click at [166, 549] on div "Loading... Saving… Loading... Saving… Production Job # Customer Name Parts Orde…" at bounding box center [566, 353] width 1133 height 574
click at [9, 98] on div "Loading... Saving… Loading... Saving… Production Job # Customer Name Parts Orde…" at bounding box center [566, 353] width 1133 height 574
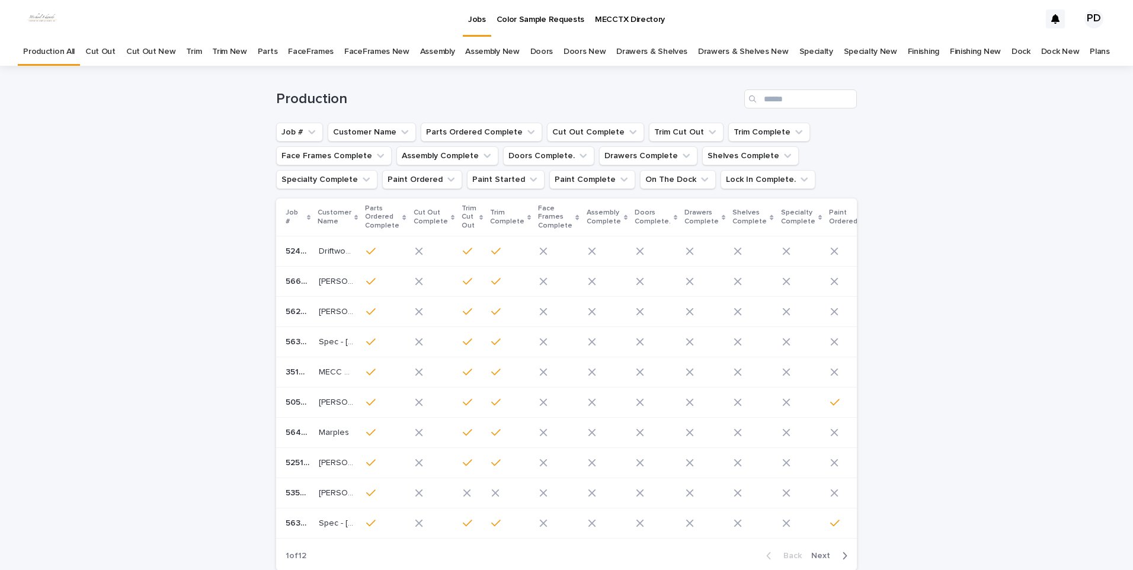
click at [408, 79] on div "Production" at bounding box center [566, 94] width 581 height 57
drag, startPoint x: 693, startPoint y: 89, endPoint x: 742, endPoint y: 97, distance: 49.3
click at [695, 91] on div "Production" at bounding box center [566, 94] width 581 height 57
drag, startPoint x: 1088, startPoint y: 263, endPoint x: 1051, endPoint y: 248, distance: 39.1
click at [1087, 261] on div "Loading... Saving… Loading... Saving… Production Job # Customer Name Parts Orde…" at bounding box center [566, 353] width 1133 height 574
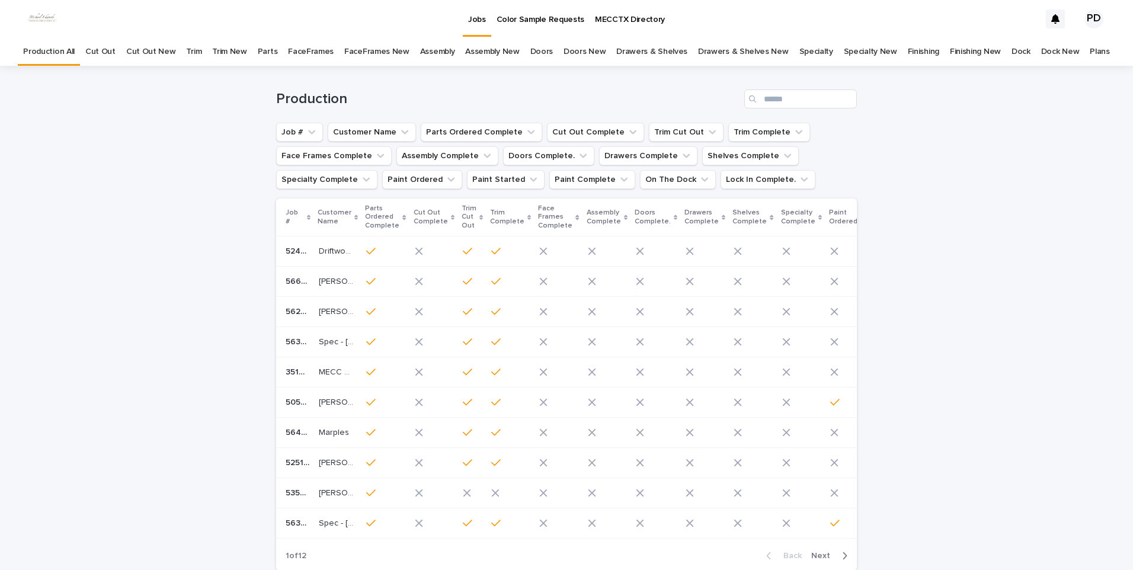
click at [1015, 137] on div "Loading... Saving… Loading... Saving… Production Job # Customer Name Parts Orde…" at bounding box center [566, 353] width 1133 height 574
click at [181, 465] on div "Loading... Saving… Loading... Saving… Production Job # Customer Name Parts Orde…" at bounding box center [566, 353] width 1133 height 574
click at [516, 105] on h1 "Production" at bounding box center [507, 99] width 463 height 17
drag, startPoint x: 1037, startPoint y: 117, endPoint x: 1028, endPoint y: 143, distance: 27.2
click at [1033, 117] on div "Loading... Saving… Loading... Saving… Production Job # Customer Name Parts Orde…" at bounding box center [566, 353] width 1133 height 574
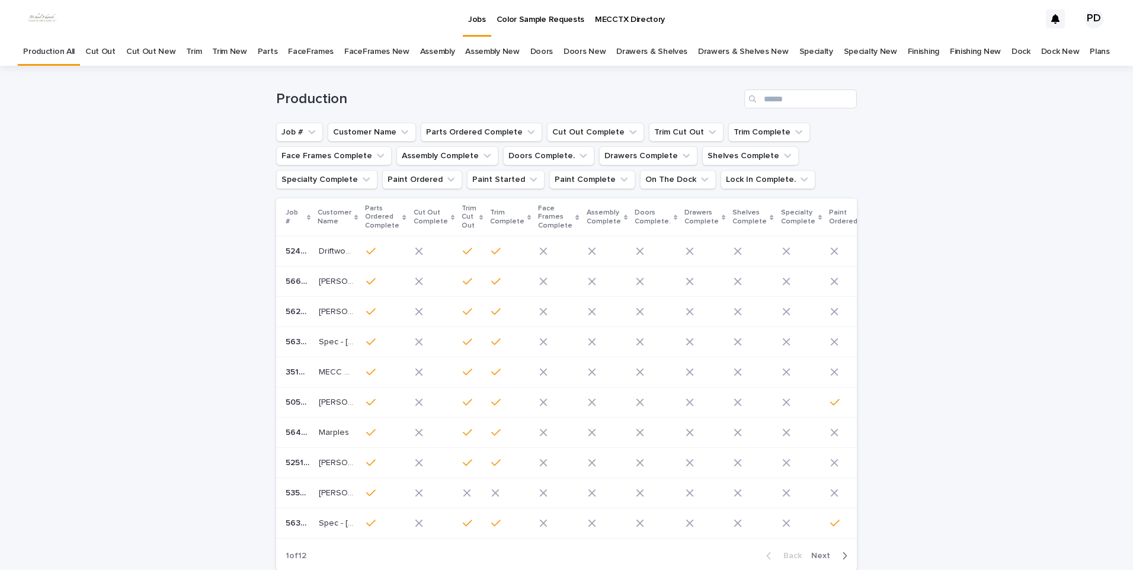
click at [1033, 231] on div "Loading... Saving… Loading... Saving… Production Job # Customer Name Parts Orde…" at bounding box center [566, 353] width 1133 height 574
click at [981, 420] on div "Loading... Saving… Loading... Saving… Production Job # Customer Name Parts Orde…" at bounding box center [566, 353] width 1133 height 574
click at [970, 231] on div "Loading... Saving… Loading... Saving… Production Job # Customer Name Parts Orde…" at bounding box center [566, 353] width 1133 height 574
click at [629, 120] on div "Production" at bounding box center [566, 94] width 581 height 57
click at [128, 362] on div "Loading... Saving… Loading... Saving… Production Job # Customer Name Parts Orde…" at bounding box center [566, 353] width 1133 height 574
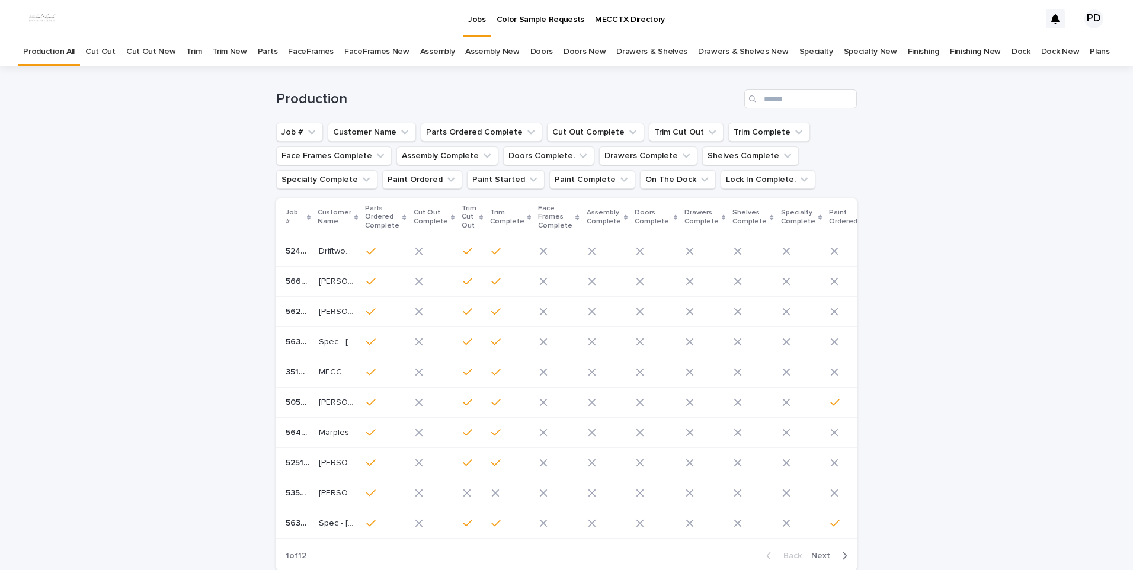
drag, startPoint x: 129, startPoint y: 227, endPoint x: 188, endPoint y: 183, distance: 74.6
click at [126, 226] on div "Loading... Saving… Loading... Saving… Production Job # Customer Name Parts Orde…" at bounding box center [566, 353] width 1133 height 574
click at [449, 101] on h1 "Production" at bounding box center [507, 99] width 463 height 17
click at [990, 242] on div "Loading... Saving… Loading... Saving… Production Job # Customer Name Parts Orde…" at bounding box center [566, 353] width 1133 height 574
click at [1019, 269] on div "Loading... Saving… Loading... Saving… Production Job # Customer Name Parts Orde…" at bounding box center [566, 353] width 1133 height 574
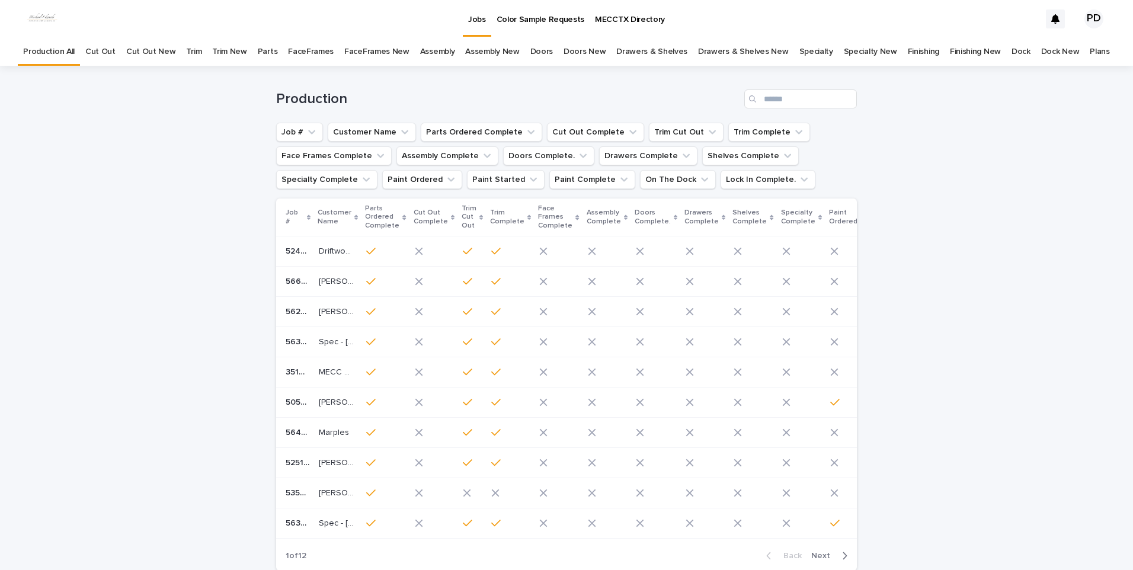
click at [1019, 272] on div "Loading... Saving… Loading... Saving… Production Job # Customer Name Parts Orde…" at bounding box center [566, 353] width 1133 height 574
click at [978, 244] on div "Loading... Saving… Loading... Saving… Production Job # Customer Name Parts Orde…" at bounding box center [566, 353] width 1133 height 574
click at [96, 301] on div "Loading... Saving… Loading... Saving… Production Job # Customer Name Parts Orde…" at bounding box center [566, 353] width 1133 height 574
click at [1015, 145] on div "Loading... Saving… Loading... Saving… Production Job # Customer Name Parts Orde…" at bounding box center [566, 353] width 1133 height 574
click at [1091, 300] on div "Loading... Saving… Loading... Saving… Production Job # Customer Name Parts Orde…" at bounding box center [566, 353] width 1133 height 574
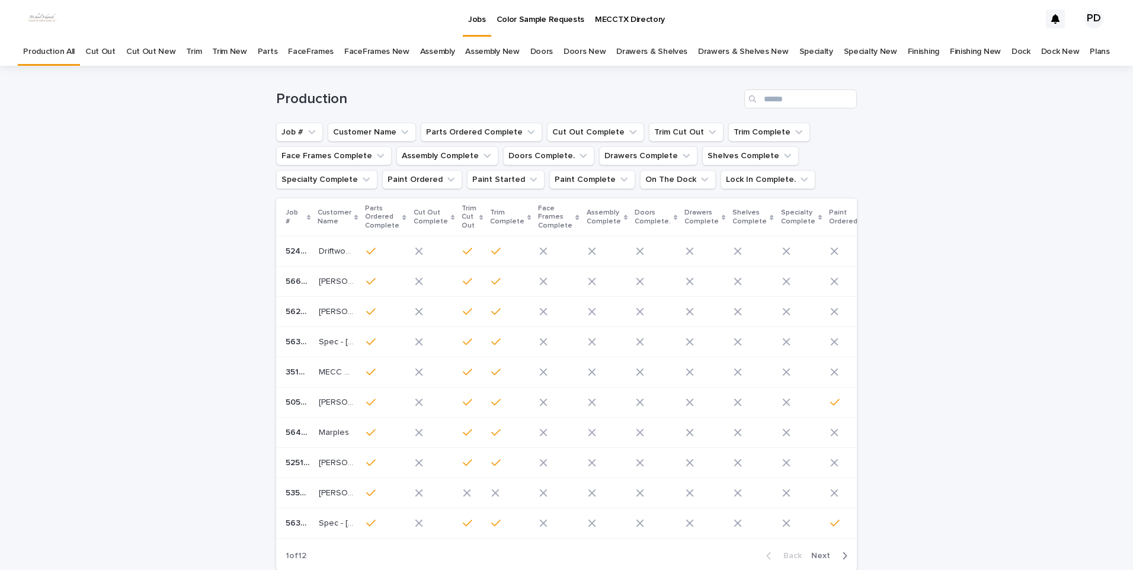
click at [969, 417] on div "Loading... Saving… Loading... Saving… Production Job # Customer Name Parts Orde…" at bounding box center [566, 353] width 1133 height 574
click at [945, 367] on div "Loading... Saving… Loading... Saving… Production Job # Customer Name Parts Orde…" at bounding box center [566, 353] width 1133 height 574
click at [989, 277] on div "Loading... Saving… Loading... Saving… Production Job # Customer Name Parts Orde…" at bounding box center [566, 353] width 1133 height 574
click at [1080, 327] on div "Loading... Saving… Loading... Saving… Production Job # Customer Name Parts Orde…" at bounding box center [566, 353] width 1133 height 574
click at [1078, 325] on div "Loading... Saving… Loading... Saving… Production Job # Customer Name Parts Orde…" at bounding box center [566, 353] width 1133 height 574
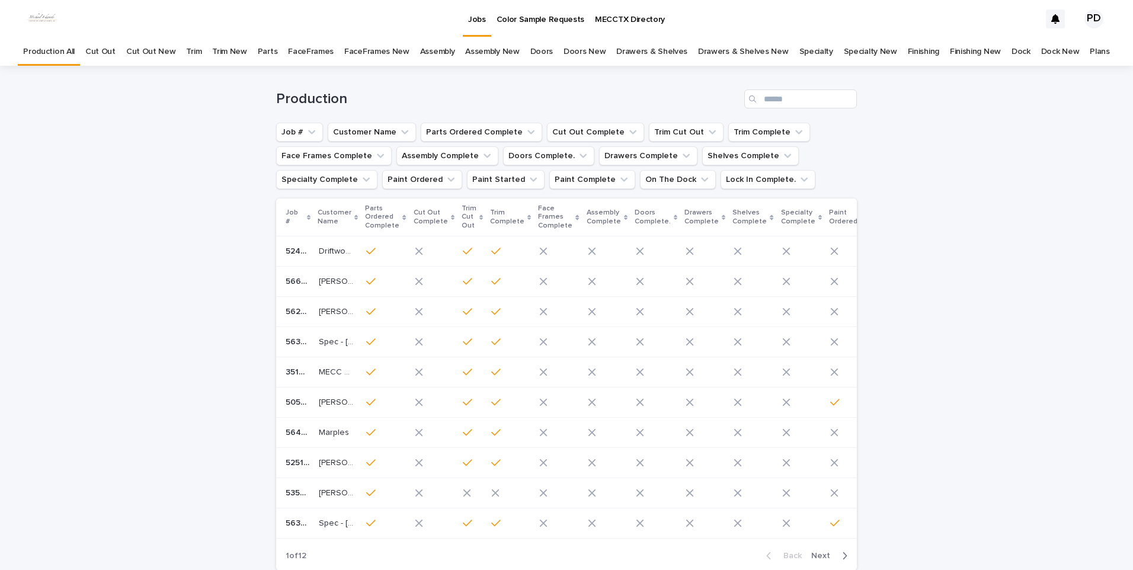
click at [103, 374] on div "Loading... Saving… Loading... Saving… Production Job # Customer Name Parts Orde…" at bounding box center [566, 353] width 1133 height 574
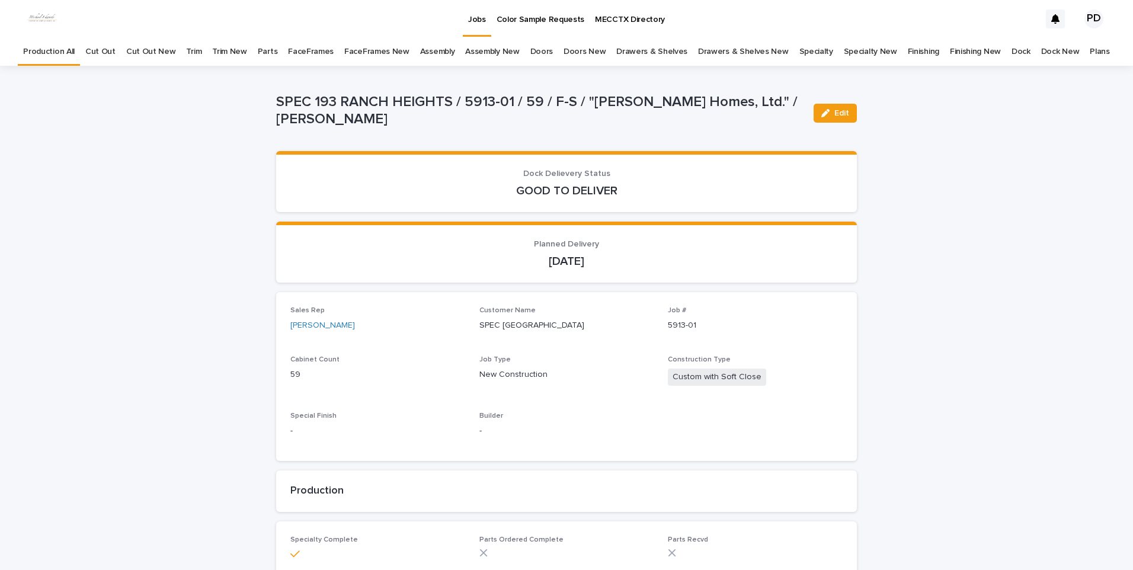
drag, startPoint x: 945, startPoint y: 340, endPoint x: 710, endPoint y: 239, distance: 255.7
click at [477, 29] on link "Jobs" at bounding box center [477, 17] width 28 height 35
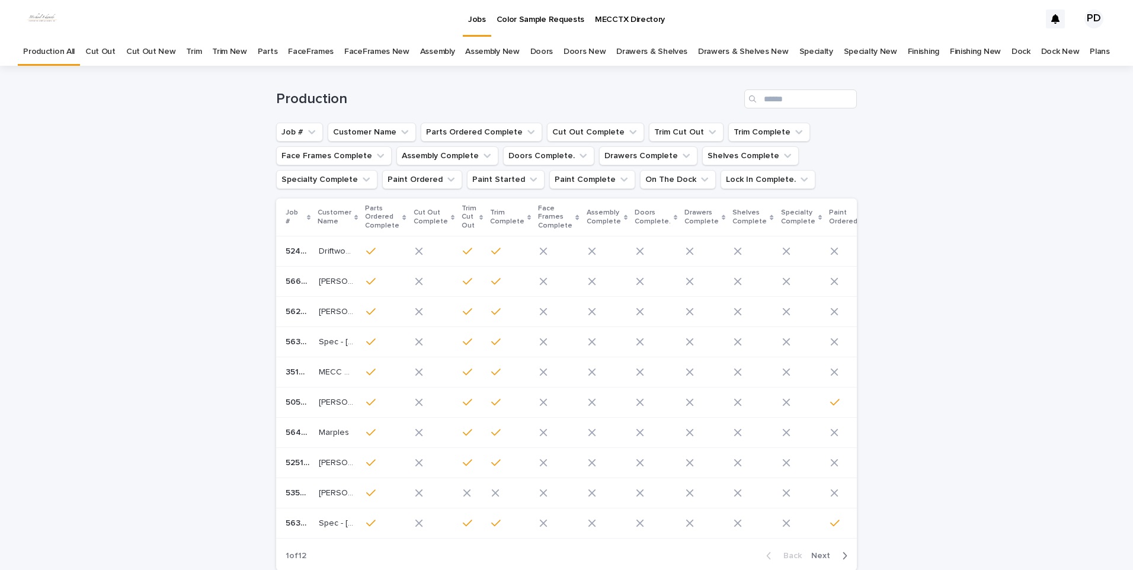
click at [938, 332] on div "Loading... Saving… Loading... Saving… Production Job # Customer Name Parts Orde…" at bounding box center [566, 353] width 1133 height 574
drag, startPoint x: 105, startPoint y: 396, endPoint x: 138, endPoint y: 383, distance: 35.9
click at [105, 396] on div "Loading... Saving… Loading... Saving… Production Job # Customer Name Parts Orde…" at bounding box center [566, 353] width 1133 height 574
click at [990, 354] on div "Loading... Saving… Loading... Saving… Production Job # Customer Name Parts Orde…" at bounding box center [566, 353] width 1133 height 574
click at [1079, 344] on div "Loading... Saving… Loading... Saving… Production Job # Customer Name Parts Orde…" at bounding box center [566, 353] width 1133 height 574
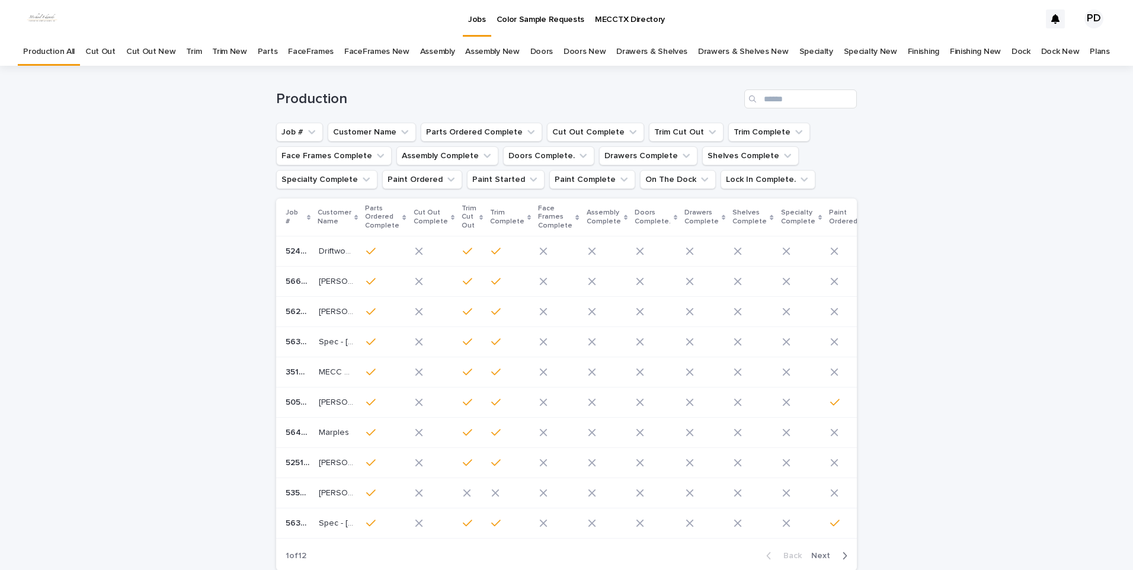
click at [476, 21] on p "Jobs" at bounding box center [477, 12] width 18 height 25
click at [945, 267] on div "Loading... Saving… Loading... Saving… Production Job # Customer Name Parts Orde…" at bounding box center [566, 353] width 1133 height 574
click at [84, 327] on div "Loading... Saving… Loading... Saving… Production Job # Customer Name Parts Orde…" at bounding box center [566, 353] width 1133 height 574
click at [1095, 360] on div "Loading... Saving… Loading... Saving… Production Job # Customer Name Parts Orde…" at bounding box center [566, 353] width 1133 height 574
drag, startPoint x: 1089, startPoint y: 260, endPoint x: 1025, endPoint y: 222, distance: 74.9
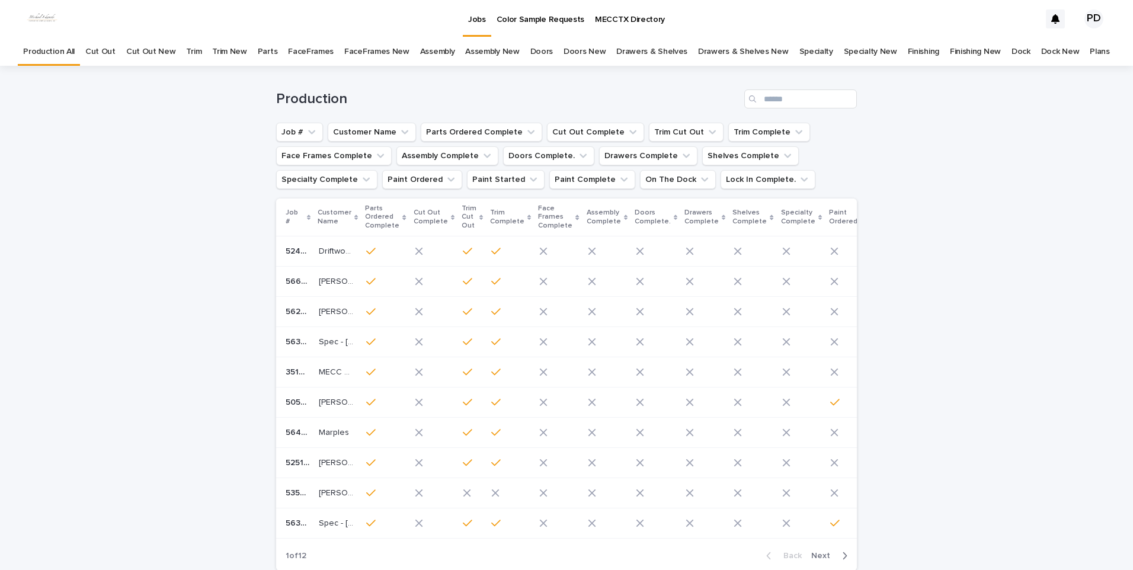
click at [1088, 257] on div "Loading... Saving… Loading... Saving… Production Job # Customer Name Parts Orde…" at bounding box center [566, 353] width 1133 height 574
click at [122, 226] on div "Loading... Saving… Loading... Saving… Production Job # Customer Name Parts Orde…" at bounding box center [566, 353] width 1133 height 574
click at [80, 232] on div "Loading... Saving… Loading... Saving… Production Job # Customer Name Parts Orde…" at bounding box center [566, 353] width 1133 height 574
click at [946, 360] on div "Loading... Saving… Loading... Saving… Production Job # Customer Name Parts Orde…" at bounding box center [566, 353] width 1133 height 574
click at [78, 340] on div "Loading... Saving… Loading... Saving… Production Job # Customer Name Parts Orde…" at bounding box center [566, 353] width 1133 height 574
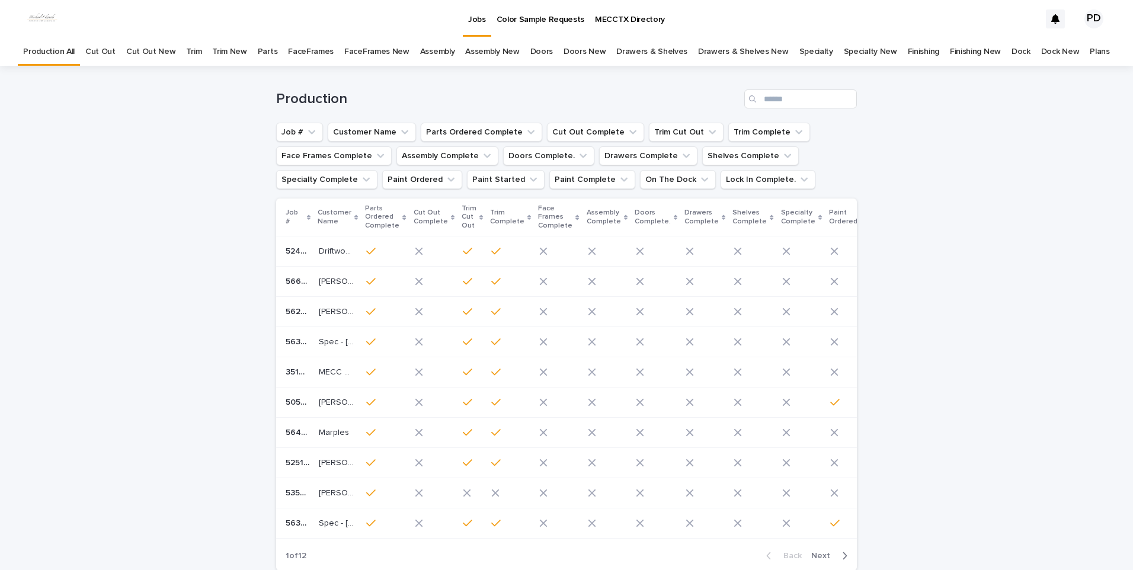
click at [1044, 214] on div "Loading... Saving… Loading... Saving… Production Job # Customer Name Parts Orde…" at bounding box center [566, 353] width 1133 height 574
drag, startPoint x: 1002, startPoint y: 184, endPoint x: 989, endPoint y: 184, distance: 13.1
click at [998, 184] on div "Loading... Saving… Loading... Saving… Production Job # Customer Name Parts Orde…" at bounding box center [566, 353] width 1133 height 574
click at [0, 263] on html "Jobs Color Sample Requests MECCTX Directory PD Production All Cut Out Cut Out N…" at bounding box center [566, 285] width 1133 height 570
drag, startPoint x: 979, startPoint y: 250, endPoint x: 966, endPoint y: 246, distance: 13.5
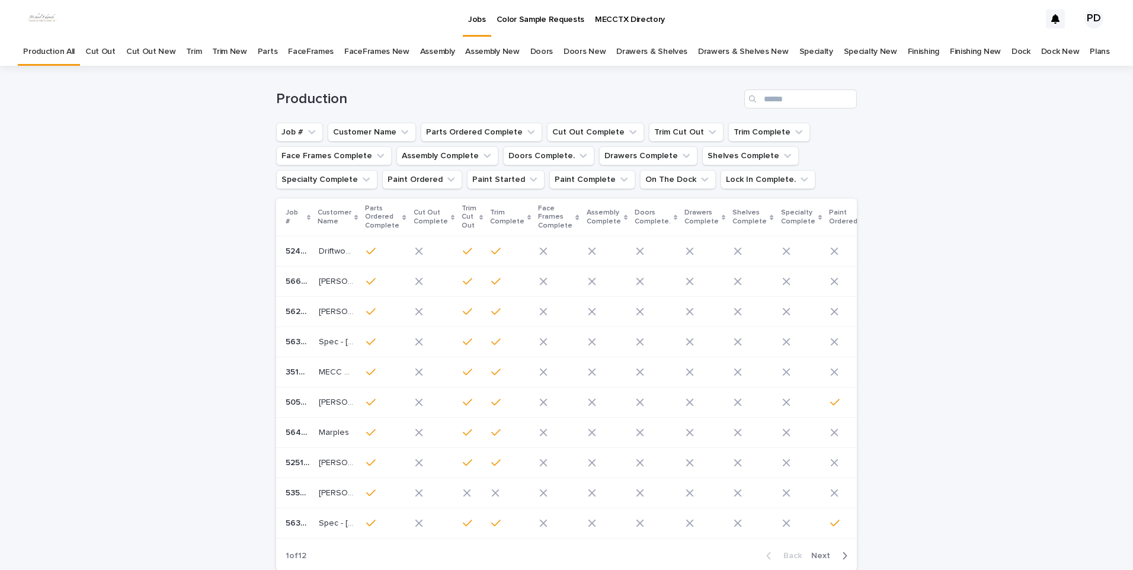
click at [979, 249] on div "Loading... Saving… Loading... Saving… Production Job # Customer Name Parts Orde…" at bounding box center [566, 353] width 1133 height 574
drag, startPoint x: 538, startPoint y: 98, endPoint x: 475, endPoint y: 95, distance: 62.9
click at [538, 98] on h1 "Production" at bounding box center [507, 99] width 463 height 17
click at [78, 120] on div "Loading... Saving… Loading... Saving… Production Job # Customer Name Parts Orde…" at bounding box center [566, 353] width 1133 height 574
click at [129, 421] on div "Loading... Saving… Loading... Saving… Production Job # Customer Name Parts Orde…" at bounding box center [566, 353] width 1133 height 574
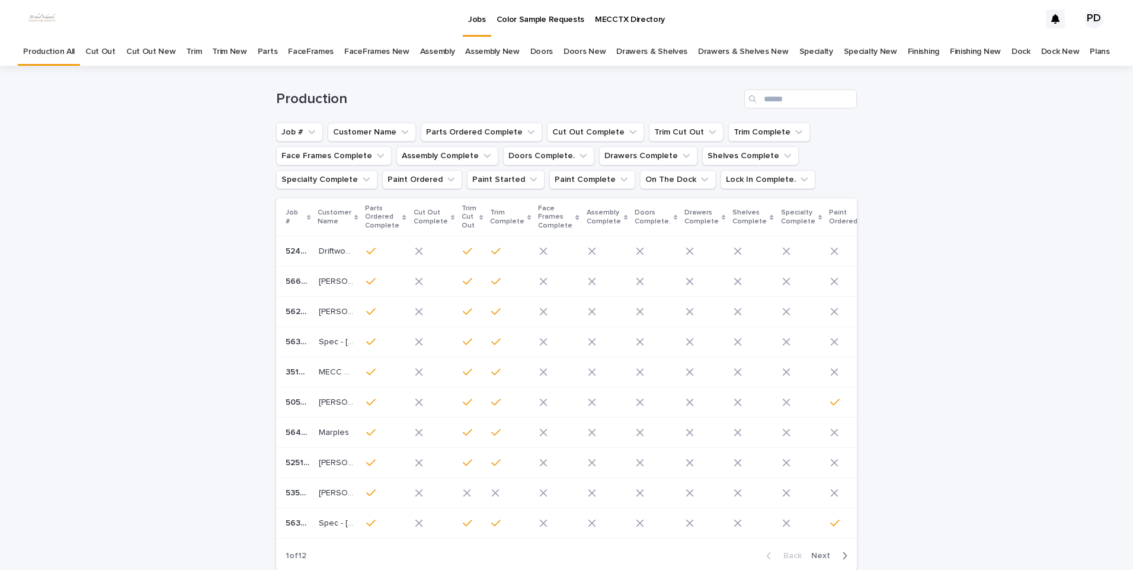
click at [988, 269] on div "Loading... Saving… Loading... Saving… Production Job # Customer Name Parts Orde…" at bounding box center [566, 353] width 1133 height 574
drag, startPoint x: 1019, startPoint y: 243, endPoint x: 986, endPoint y: 242, distance: 33.8
click at [1010, 242] on div "Loading... Saving… Loading... Saving… Production Job # Customer Name Parts Orde…" at bounding box center [566, 353] width 1133 height 574
click at [1047, 302] on div "Loading... Saving… Loading... Saving… Production Job # Customer Name Parts Orde…" at bounding box center [566, 353] width 1133 height 574
click at [65, 340] on div "Loading... Saving… Loading... Saving… Production Job # Customer Name Parts Orde…" at bounding box center [566, 353] width 1133 height 574
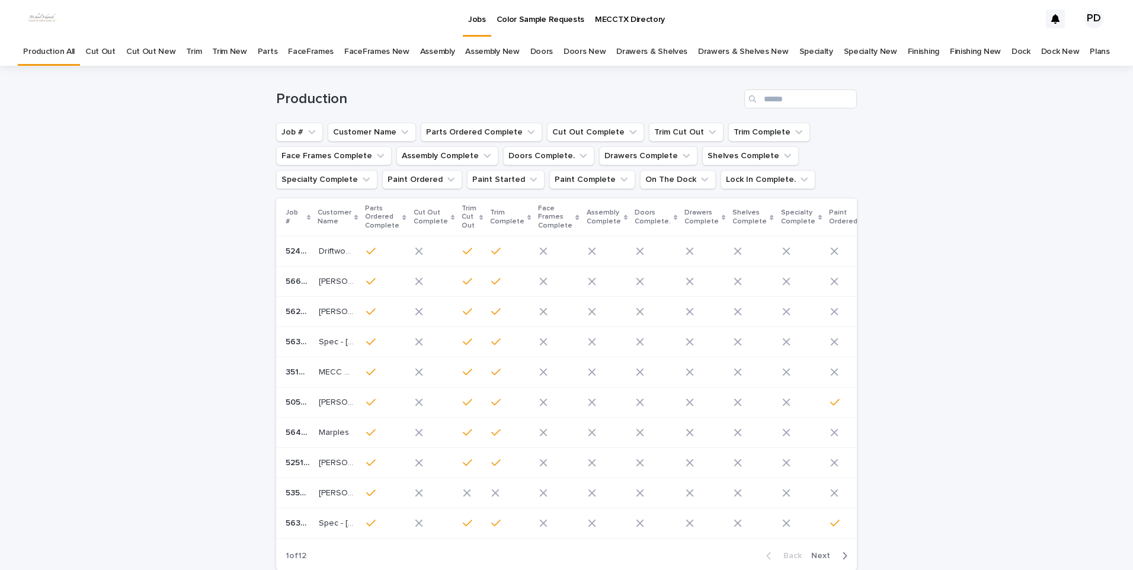
drag, startPoint x: 1019, startPoint y: 366, endPoint x: 948, endPoint y: 362, distance: 71.8
click at [1019, 365] on div "Loading... Saving… Loading... Saving… Production Job # Customer Name Parts Orde…" at bounding box center [566, 353] width 1133 height 574
click at [125, 321] on div "Loading... Saving… Loading... Saving… Production Job # Customer Name Parts Orde…" at bounding box center [566, 353] width 1133 height 574
click at [105, 413] on div "Loading... Saving… Loading... Saving… Production Job # Customer Name Parts Orde…" at bounding box center [566, 353] width 1133 height 574
click at [1075, 334] on div "Loading... Saving… Loading... Saving… Production Job # Customer Name Parts Orde…" at bounding box center [566, 353] width 1133 height 574
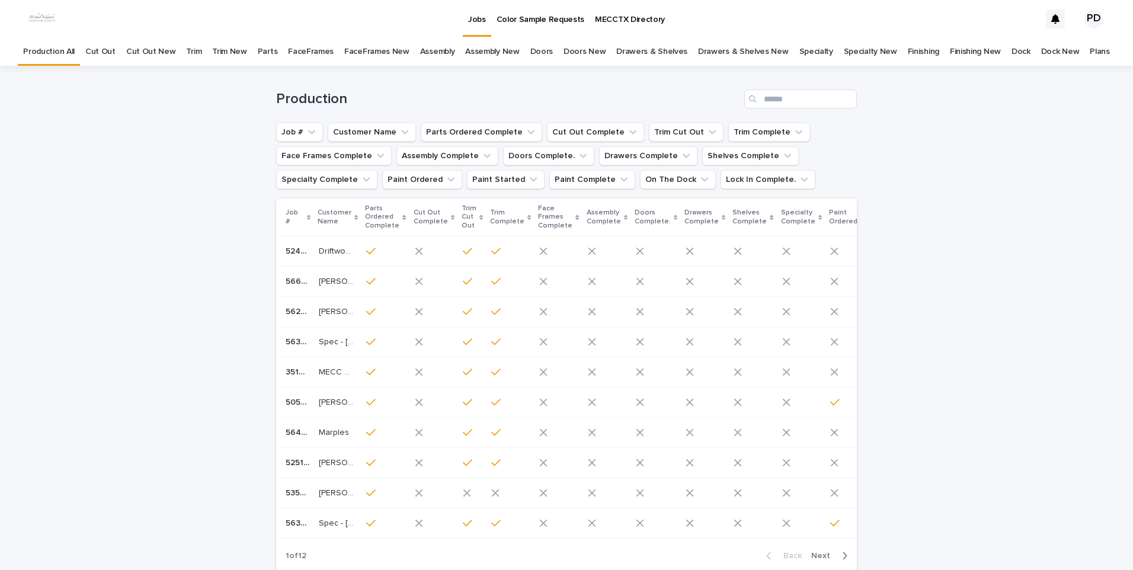
click at [988, 377] on div "Loading... Saving… Loading... Saving… Production Job # Customer Name Parts Orde…" at bounding box center [566, 353] width 1133 height 574
click at [210, 295] on div "Loading... Saving… Loading... Saving… Production Job # Customer Name Parts Orde…" at bounding box center [566, 353] width 1133 height 574
click at [932, 210] on div "Loading... Saving… Loading... Saving… Production Job # Customer Name Parts Orde…" at bounding box center [566, 353] width 1133 height 574
drag, startPoint x: 178, startPoint y: 287, endPoint x: 175, endPoint y: 292, distance: 6.1
click at [175, 292] on div "Loading... Saving… Loading... Saving… Production Job # Customer Name Parts Orde…" at bounding box center [566, 353] width 1133 height 574
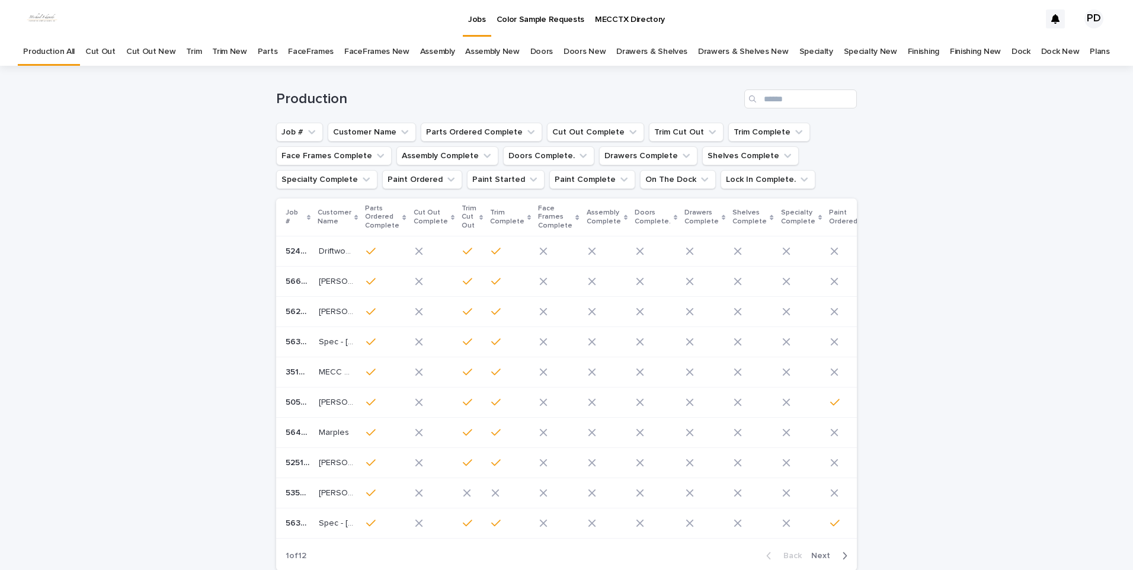
click at [60, 322] on div "Loading... Saving… Loading... Saving… Production Job # Customer Name Parts Orde…" at bounding box center [566, 353] width 1133 height 574
click at [140, 107] on div "Loading... Saving… Loading... Saving… Production Job # Customer Name Parts Orde…" at bounding box center [566, 353] width 1133 height 574
